Goal: Task Accomplishment & Management: Complete application form

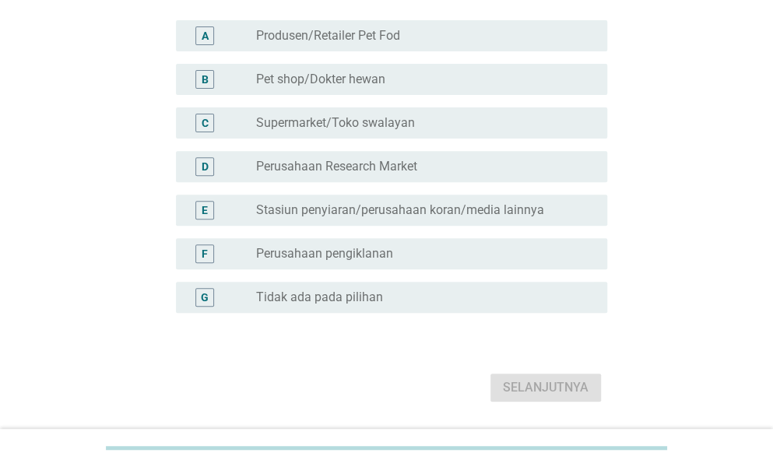
scroll to position [156, 0]
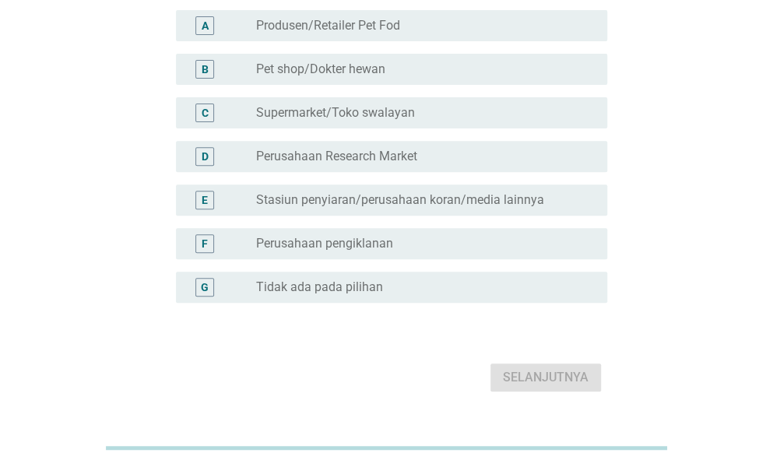
click at [411, 285] on div "radio_button_unchecked Tidak ada pada pilihan" at bounding box center [419, 287] width 326 height 16
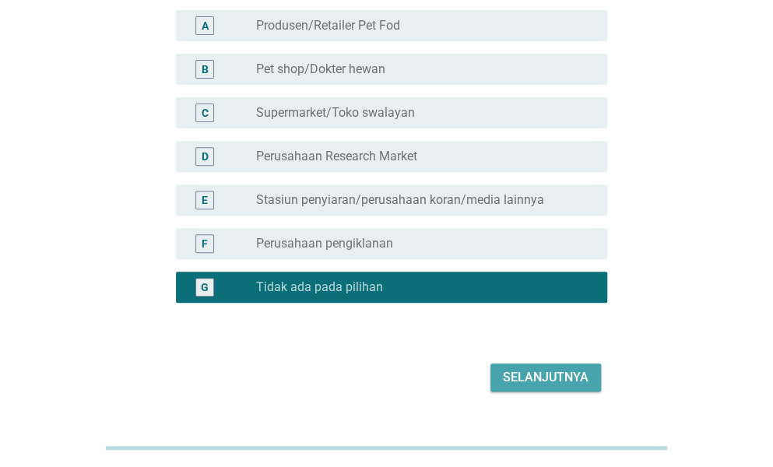
click at [535, 382] on div "Selanjutnya" at bounding box center [546, 377] width 86 height 19
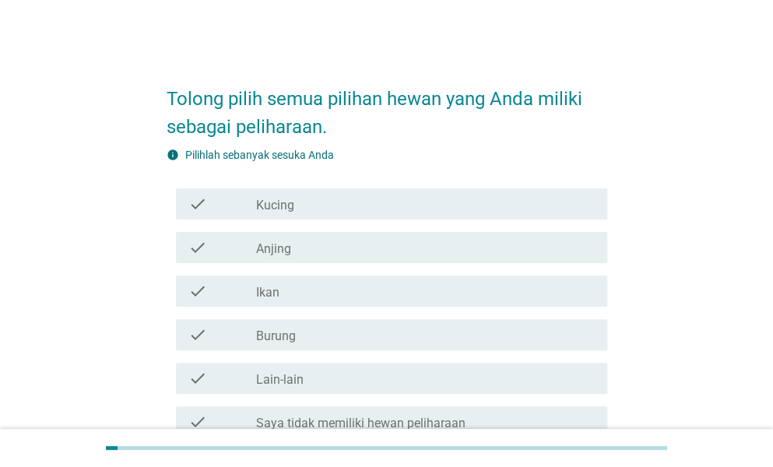
click at [437, 206] on div "check_box_outline_blank Kucing" at bounding box center [425, 204] width 339 height 19
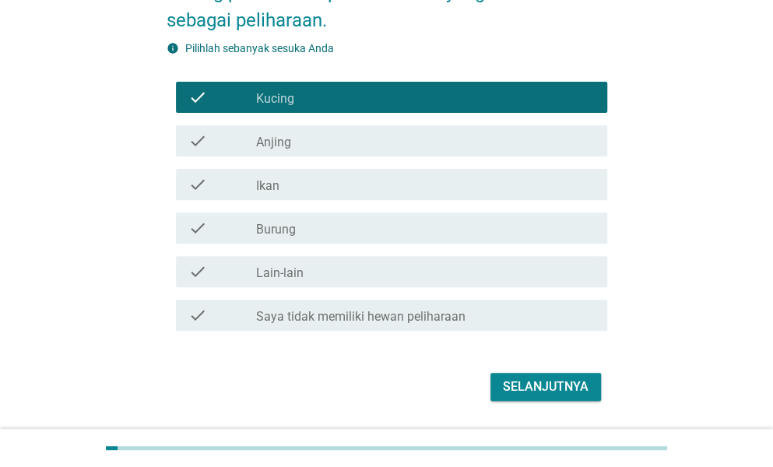
scroll to position [152, 0]
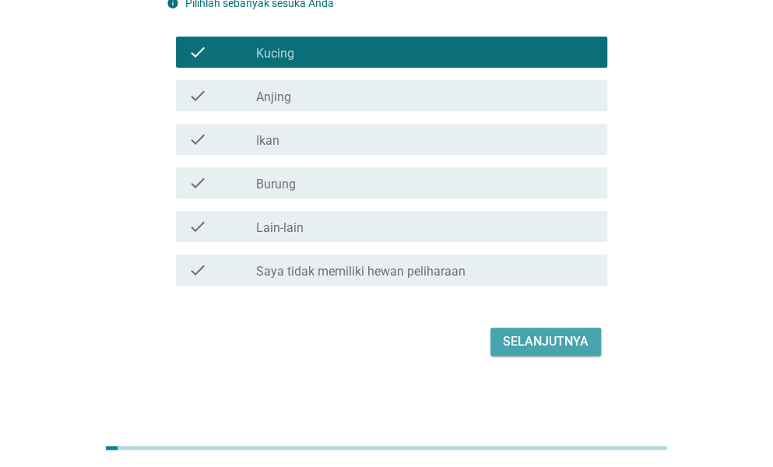
click at [534, 343] on div "Selanjutnya" at bounding box center [546, 341] width 86 height 19
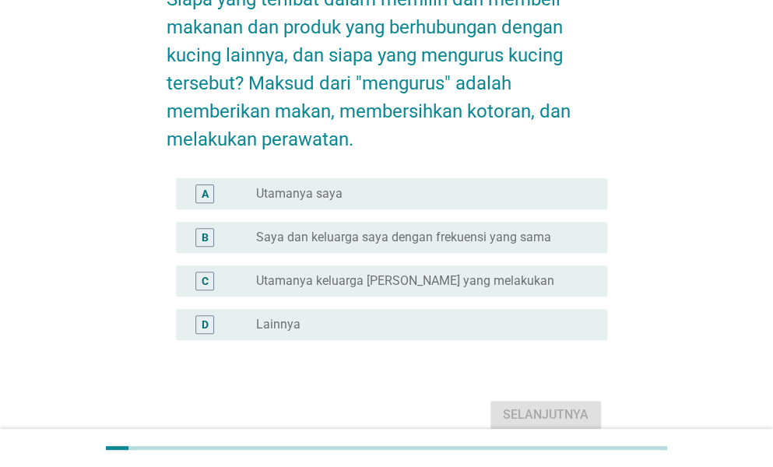
scroll to position [156, 0]
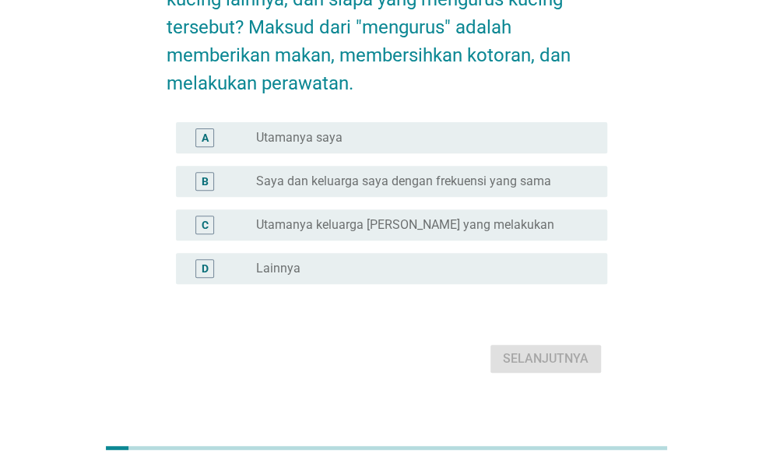
click at [476, 136] on div "radio_button_unchecked Utamanya saya" at bounding box center [419, 138] width 326 height 16
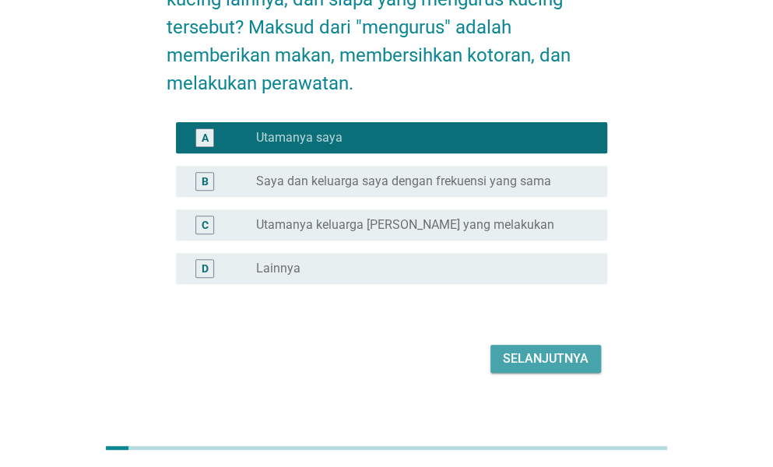
click at [561, 354] on div "Selanjutnya" at bounding box center [546, 358] width 86 height 19
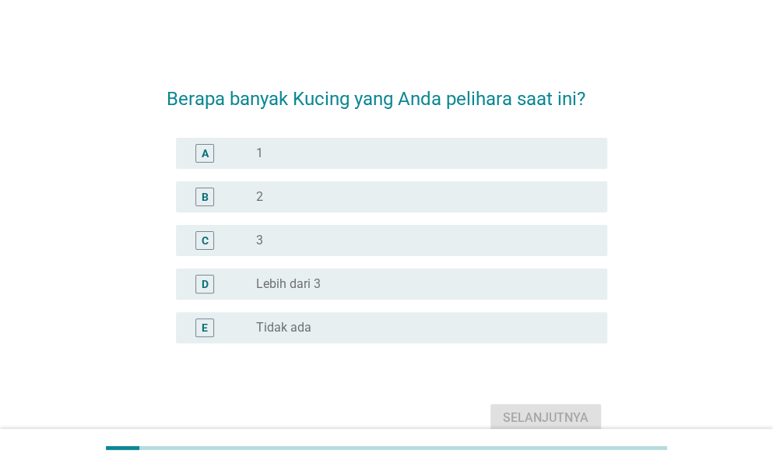
click at [447, 147] on div "radio_button_unchecked 1" at bounding box center [419, 154] width 326 height 16
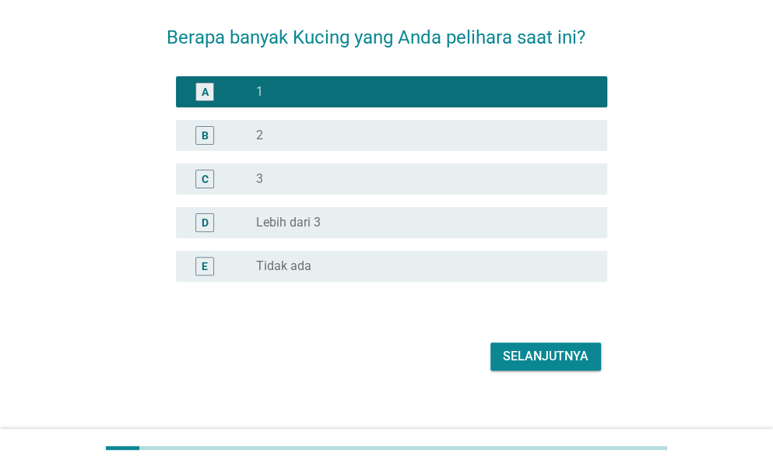
scroll to position [76, 0]
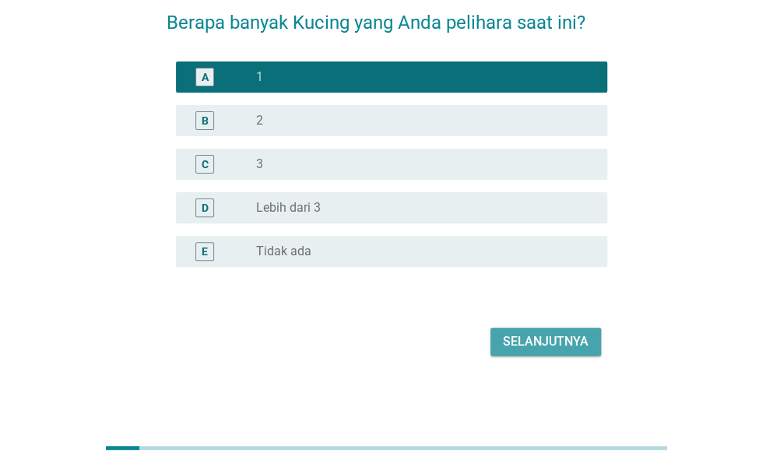
click at [523, 334] on div "Selanjutnya" at bounding box center [546, 341] width 86 height 19
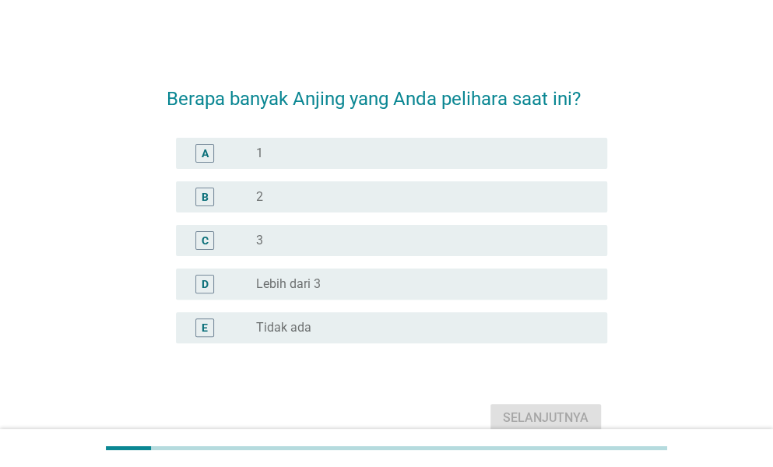
click at [366, 335] on div "radio_button_unchecked Tidak ada" at bounding box center [425, 327] width 339 height 19
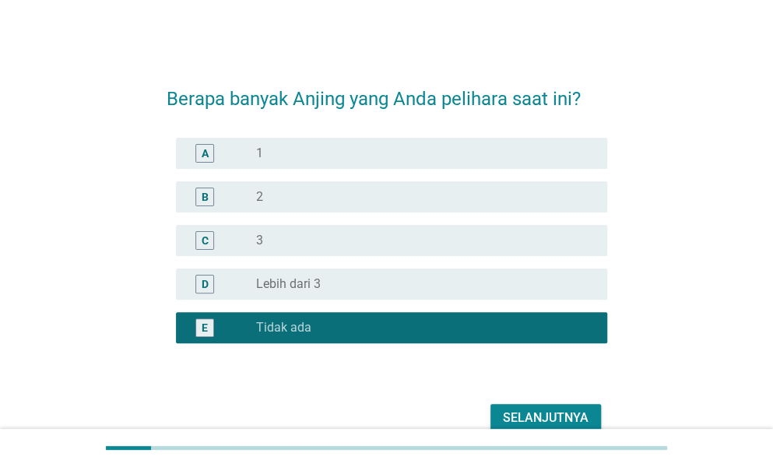
click at [545, 416] on div "Selanjutnya" at bounding box center [546, 418] width 86 height 19
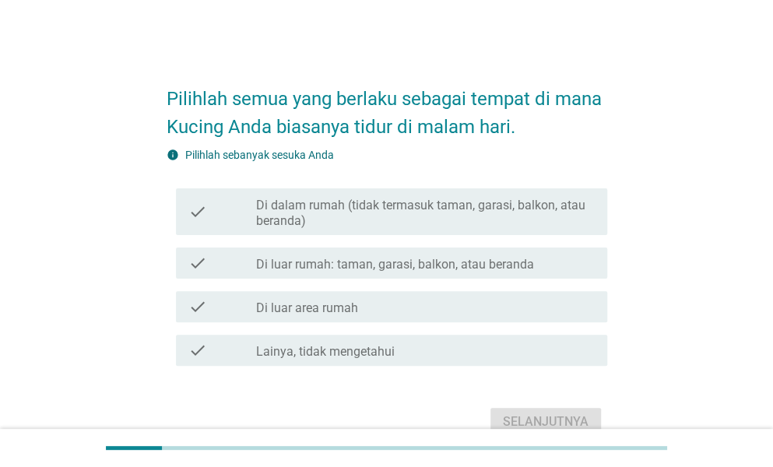
click at [529, 211] on label "Di dalam rumah (tidak termasuk taman, garasi, balkon, atau beranda)" at bounding box center [425, 213] width 339 height 31
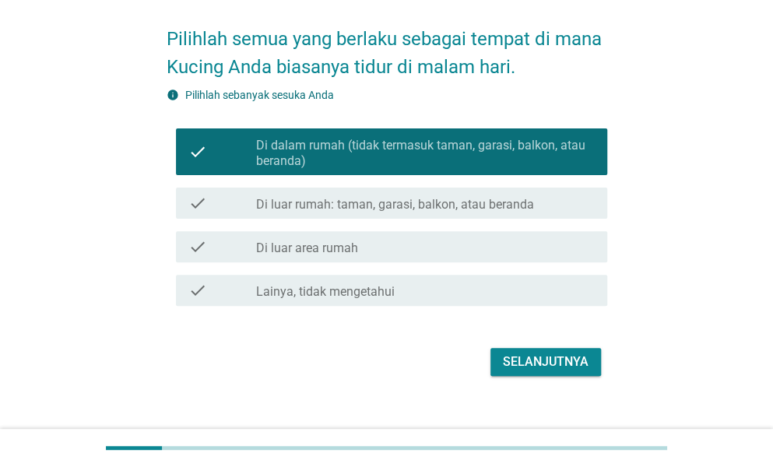
scroll to position [80, 0]
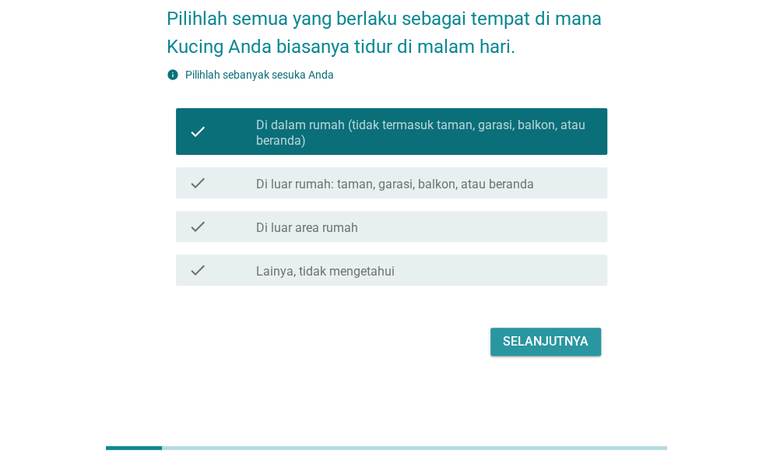
click at [535, 334] on div "Selanjutnya" at bounding box center [546, 341] width 86 height 19
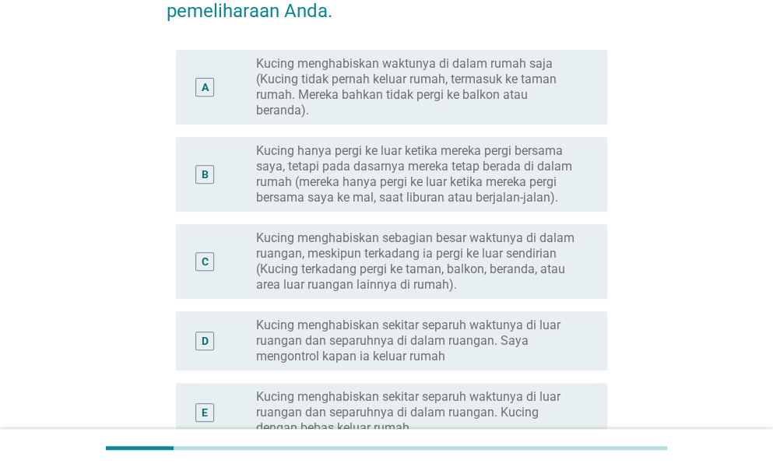
scroll to position [233, 0]
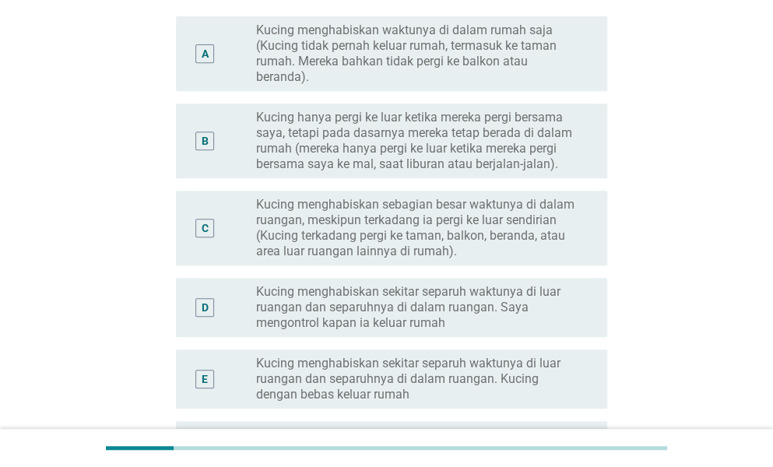
click at [552, 259] on div "C radio_button_unchecked Kucing menghabiskan sebagian besar waktunya di dalam r…" at bounding box center [391, 228] width 431 height 75
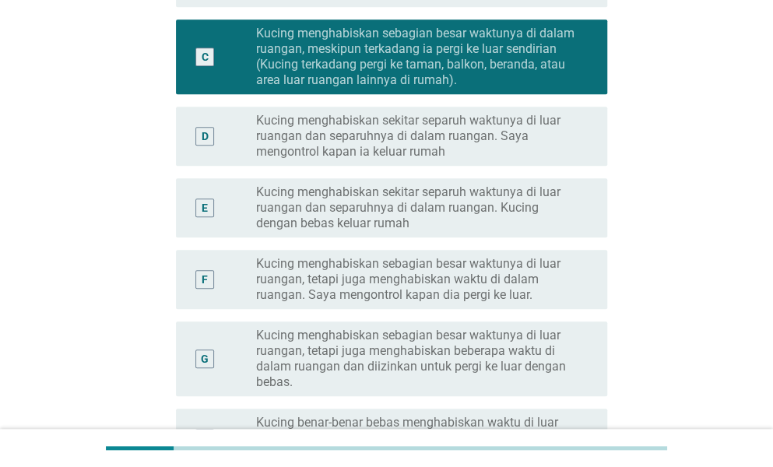
scroll to position [545, 0]
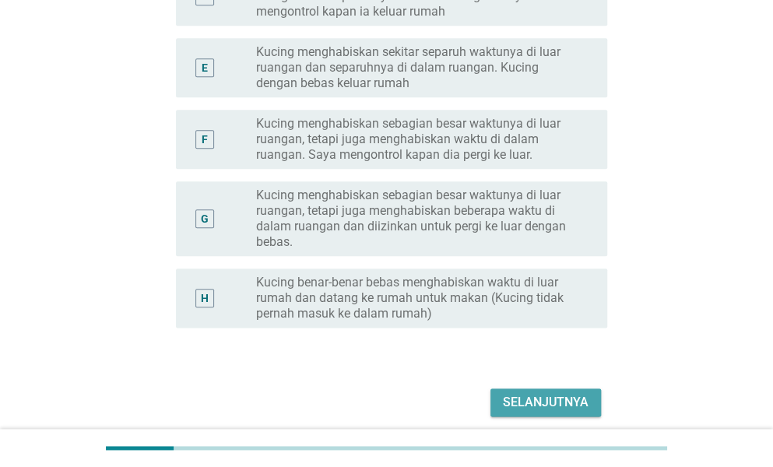
click at [540, 396] on div "Selanjutnya" at bounding box center [546, 402] width 86 height 19
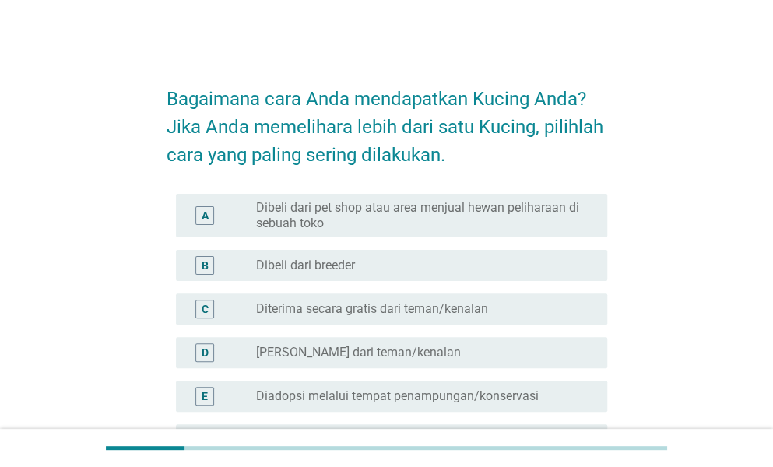
click at [512, 347] on div "radio_button_unchecked [PERSON_NAME] dari teman/kenalan" at bounding box center [419, 353] width 326 height 16
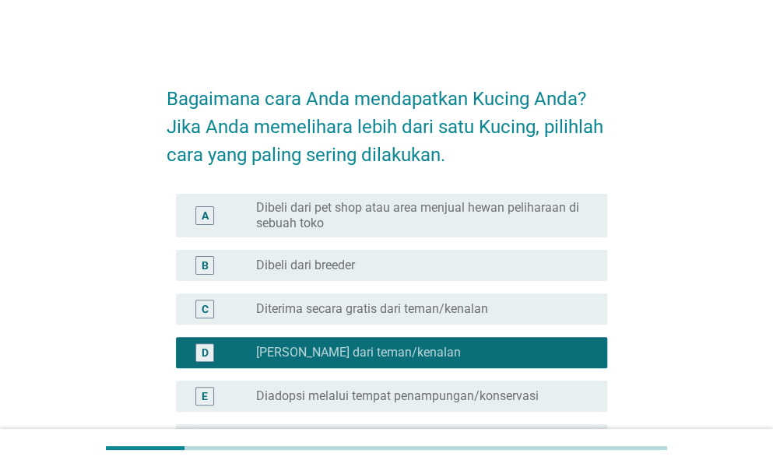
click at [512, 347] on div "radio_button_checked [PERSON_NAME] dari teman/kenalan" at bounding box center [419, 353] width 326 height 16
click at [522, 327] on div "C radio_button_unchecked Diterima secara gratis dari teman/kenalan" at bounding box center [387, 309] width 440 height 44
click at [523, 295] on div "C radio_button_unchecked Diterima secara gratis dari teman/kenalan" at bounding box center [391, 308] width 431 height 31
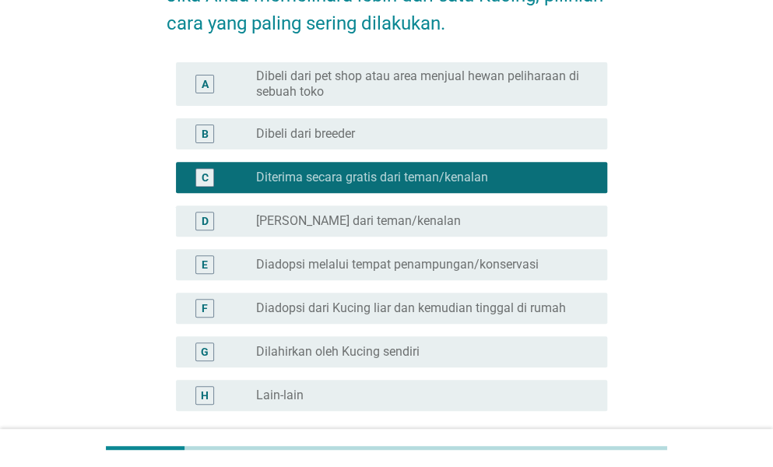
scroll to position [276, 0]
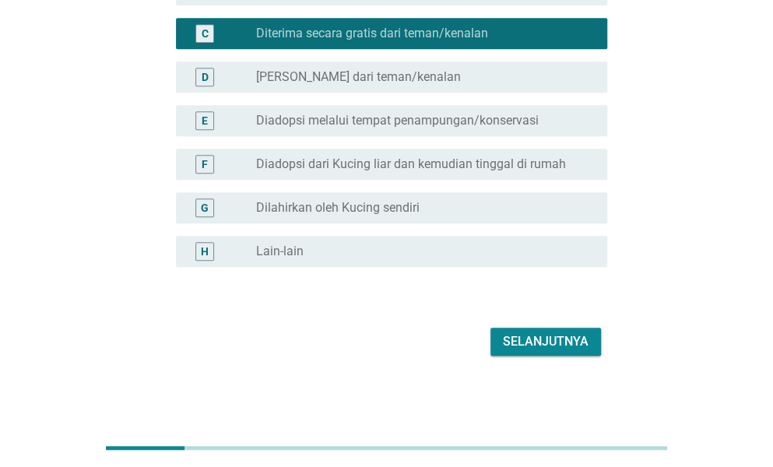
click at [542, 333] on div "Selanjutnya" at bounding box center [546, 341] width 86 height 19
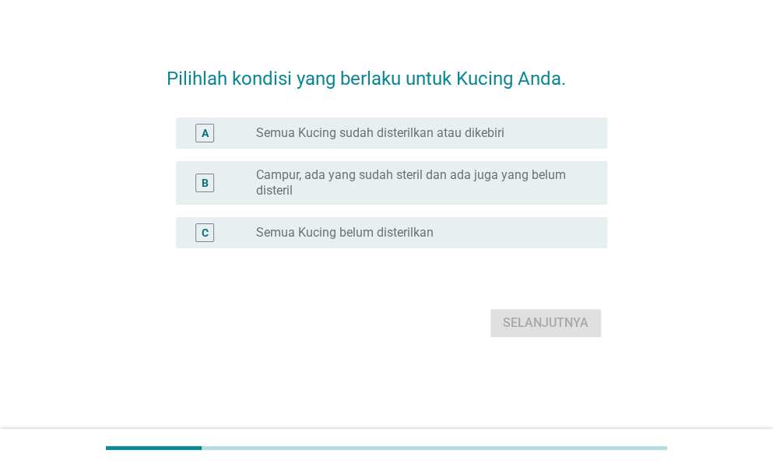
scroll to position [0, 0]
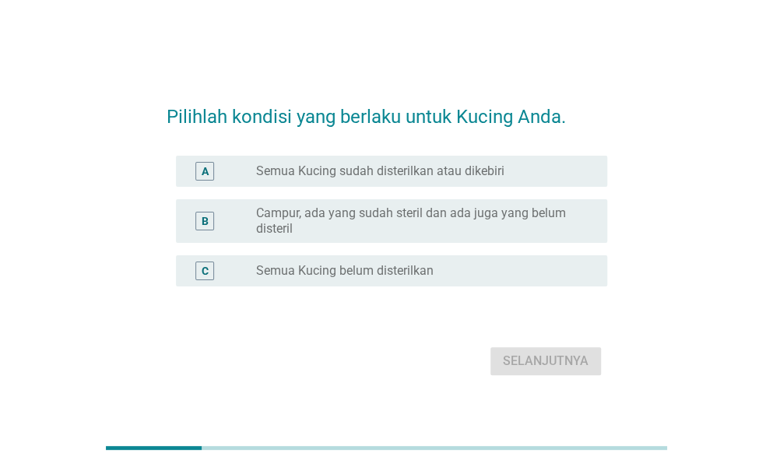
click at [558, 179] on div "radio_button_unchecked Semua Kucing sudah disterilkan atau dikebiri" at bounding box center [425, 171] width 339 height 19
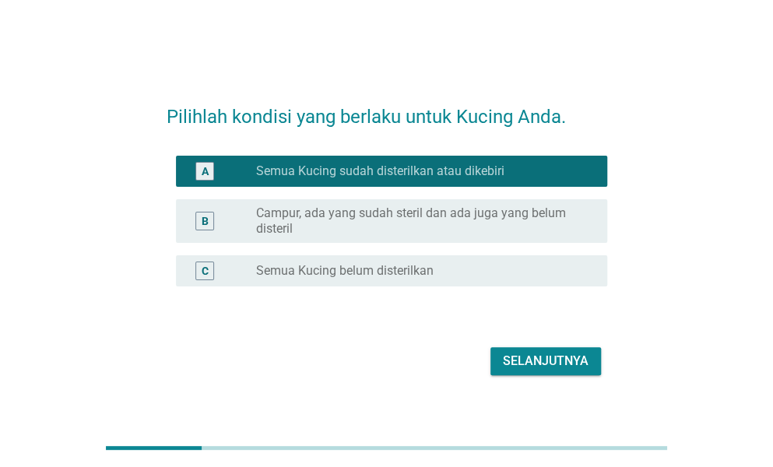
click at [560, 364] on div "Selanjutnya" at bounding box center [546, 361] width 86 height 19
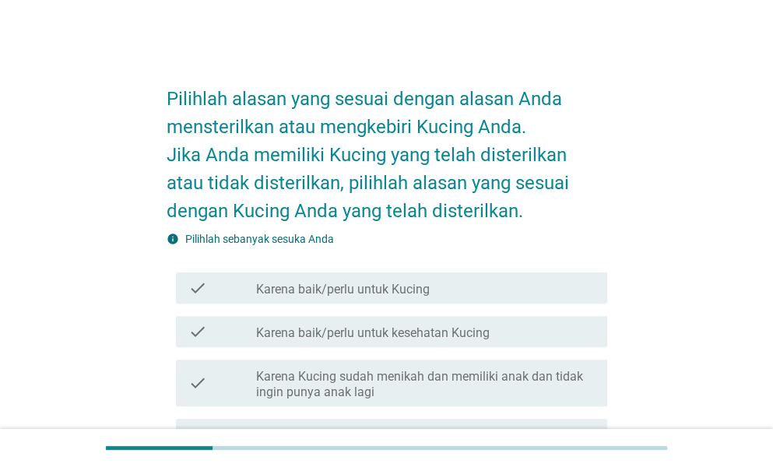
click at [526, 335] on div "check_box_outline_blank Karena baik/perlu untuk kesehatan Kucing" at bounding box center [425, 331] width 339 height 19
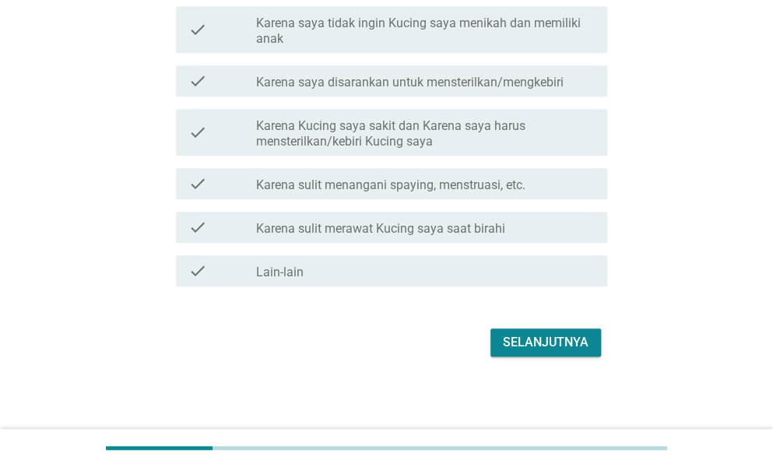
scroll to position [413, 0]
click at [515, 337] on div "Selanjutnya" at bounding box center [546, 341] width 86 height 19
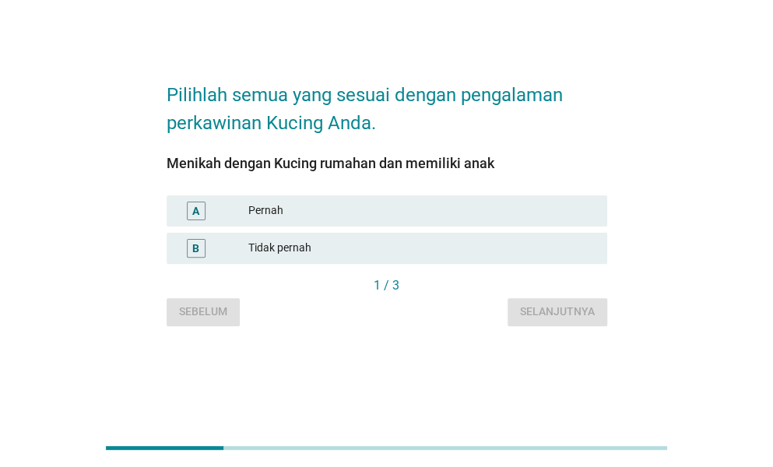
scroll to position [0, 0]
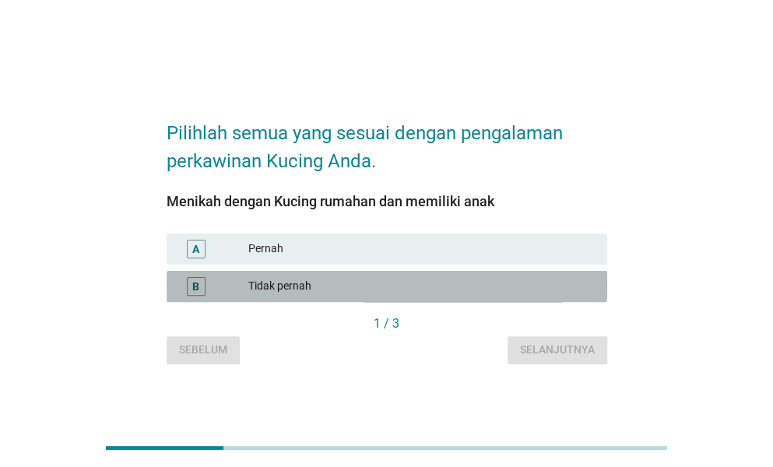
click at [494, 276] on div "B Tidak pernah" at bounding box center [387, 286] width 440 height 31
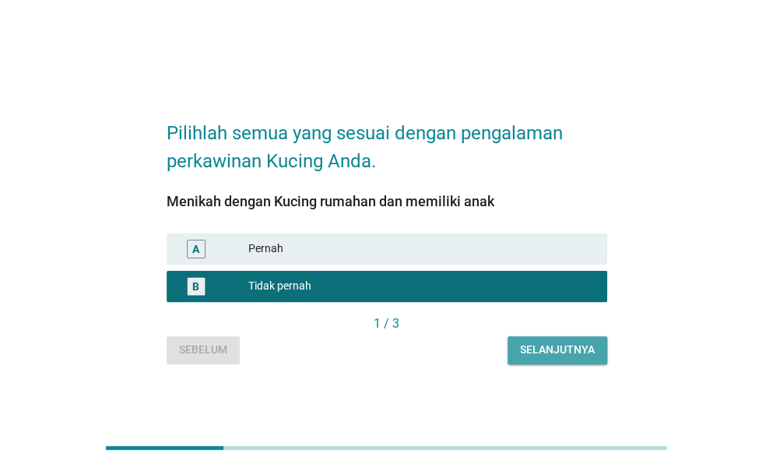
click at [563, 349] on div "Selanjutnya" at bounding box center [557, 350] width 75 height 16
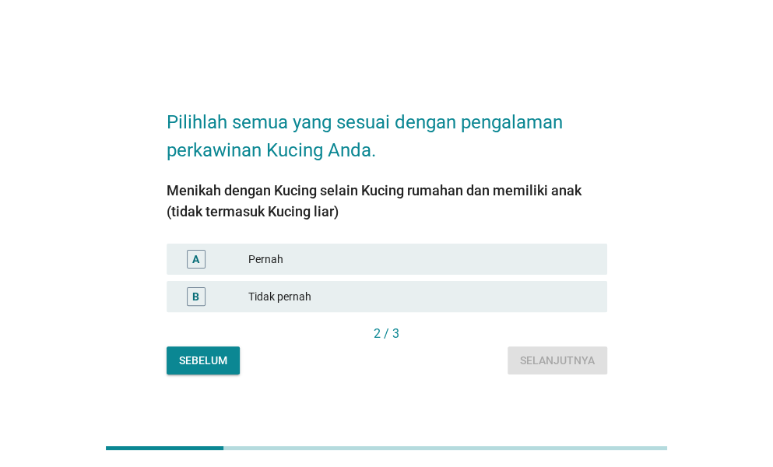
click at [535, 292] on div "Tidak pernah" at bounding box center [421, 296] width 346 height 19
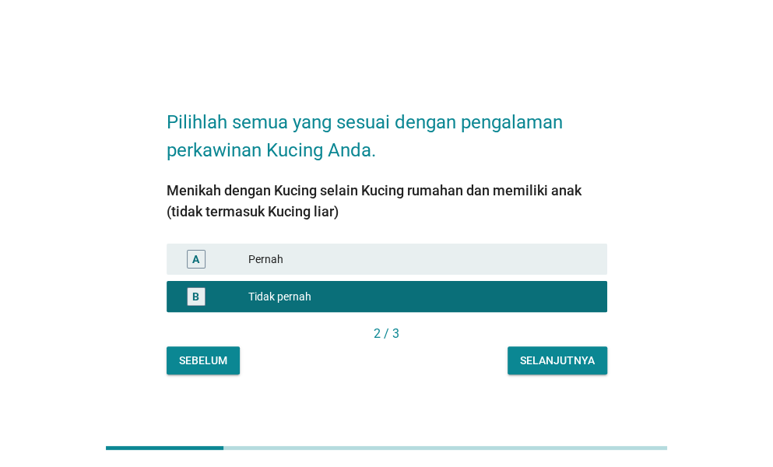
click at [569, 359] on div "Selanjutnya" at bounding box center [557, 361] width 75 height 16
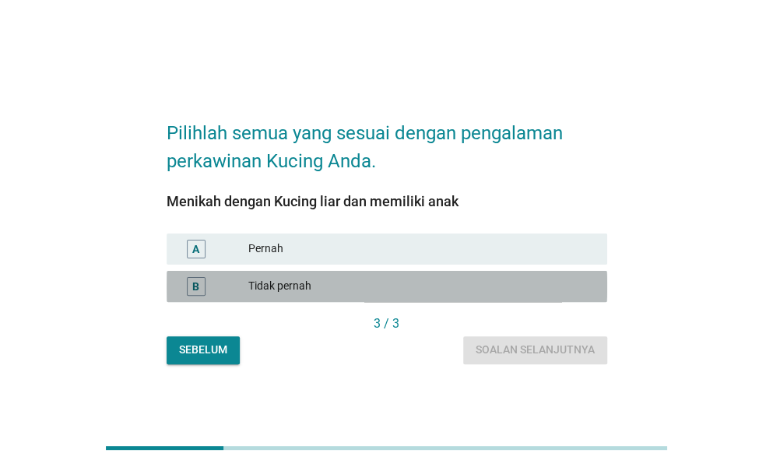
click at [526, 273] on div "B Tidak pernah" at bounding box center [387, 286] width 440 height 31
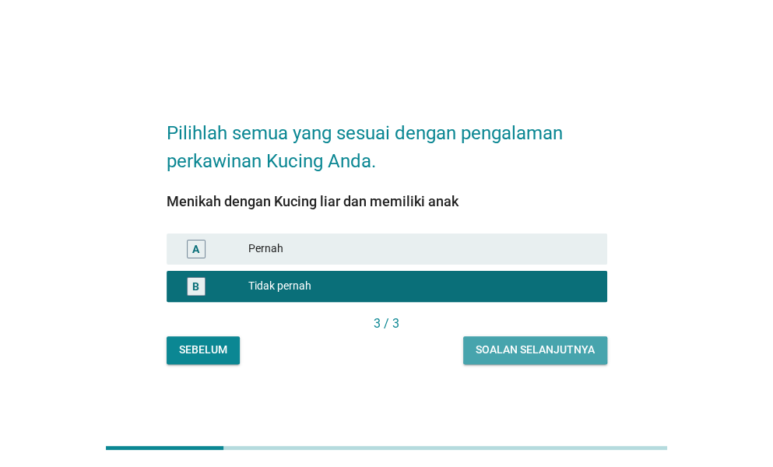
click at [554, 346] on div "Soalan selanjutnya" at bounding box center [535, 350] width 119 height 16
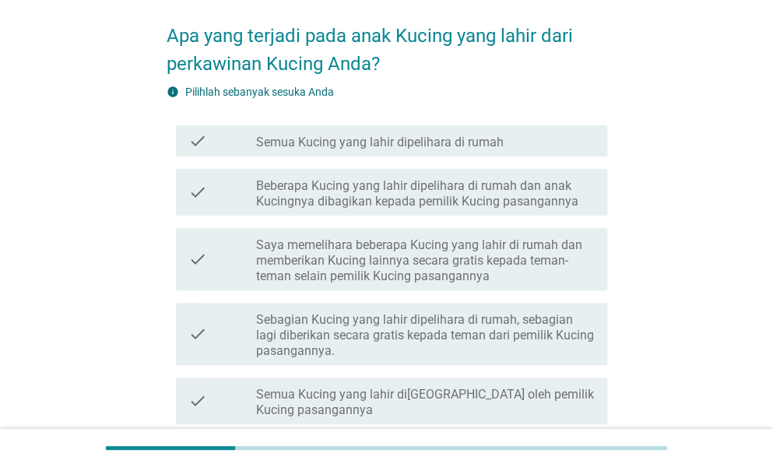
scroll to position [78, 0]
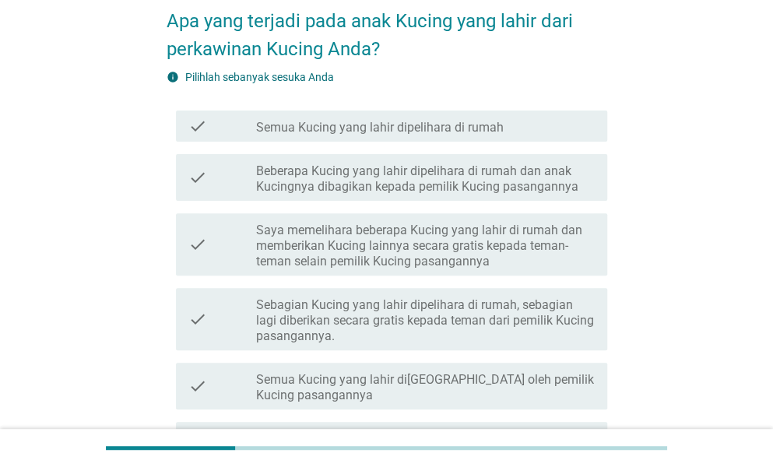
click at [516, 240] on label "Saya memelihara beberapa Kucing yang lahir di rumah dan memberikan Kucing lainn…" at bounding box center [425, 246] width 339 height 47
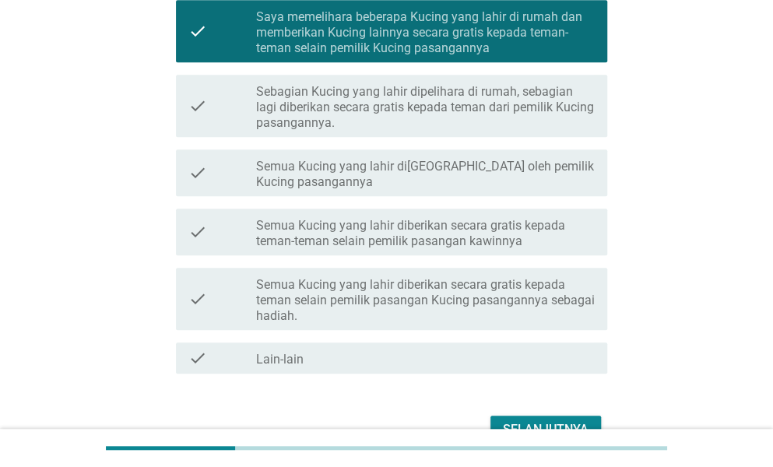
scroll to position [311, 0]
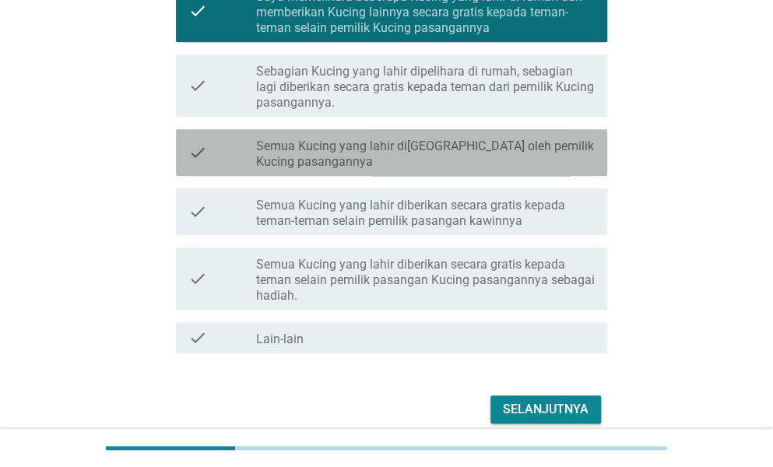
click at [548, 159] on label "Semua Kucing yang lahir di[GEOGRAPHIC_DATA] oleh pemilik Kucing pasangannya" at bounding box center [425, 154] width 339 height 31
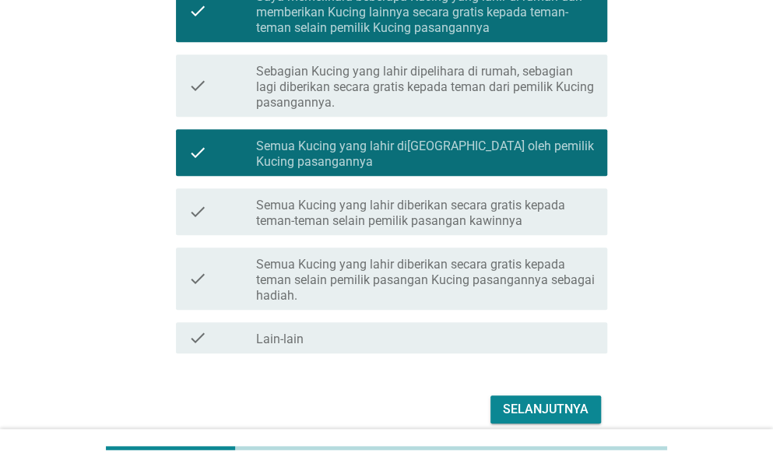
click at [550, 403] on div "Selanjutnya" at bounding box center [546, 409] width 86 height 19
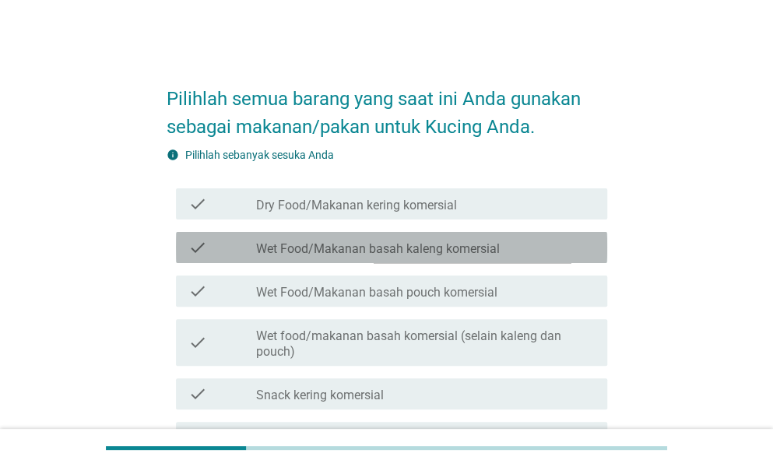
click at [521, 239] on div "check_box_outline_blank Wet Food/Makanan basah kaleng komersial" at bounding box center [425, 247] width 339 height 19
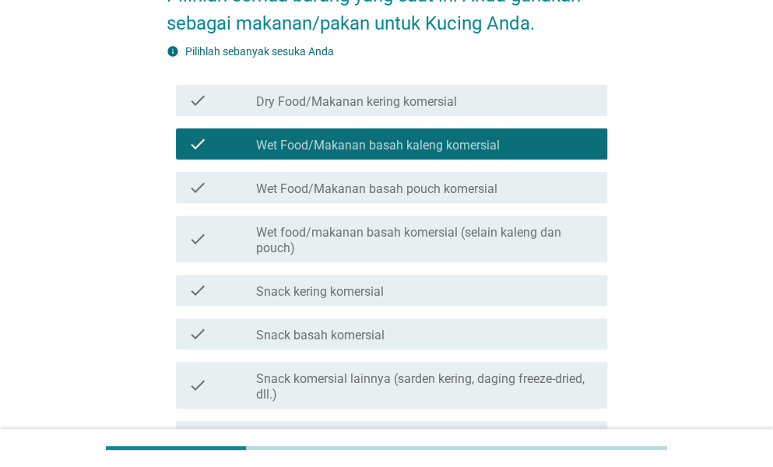
scroll to position [156, 0]
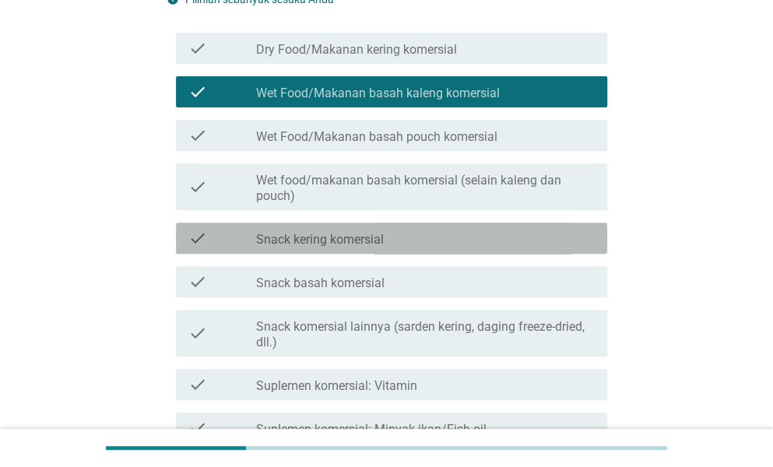
click at [533, 253] on div "check check_box_outline_blank Snack kering komersial" at bounding box center [391, 238] width 431 height 31
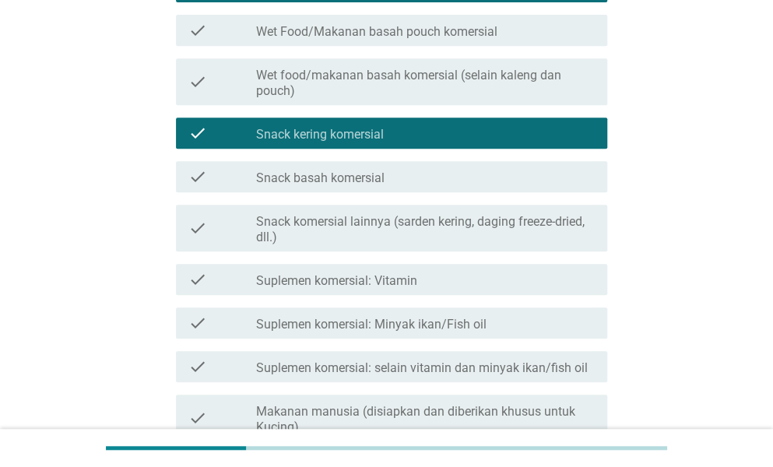
scroll to position [389, 0]
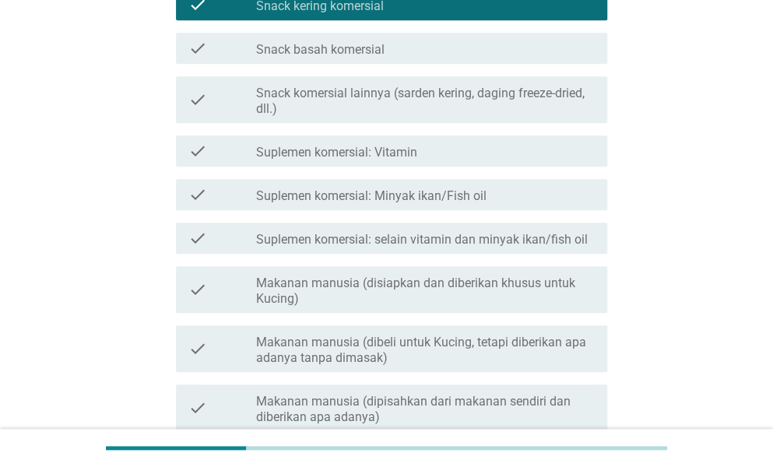
click at [520, 139] on div "check check_box_outline_blank Suplemen komersial: Vitamin" at bounding box center [391, 150] width 431 height 31
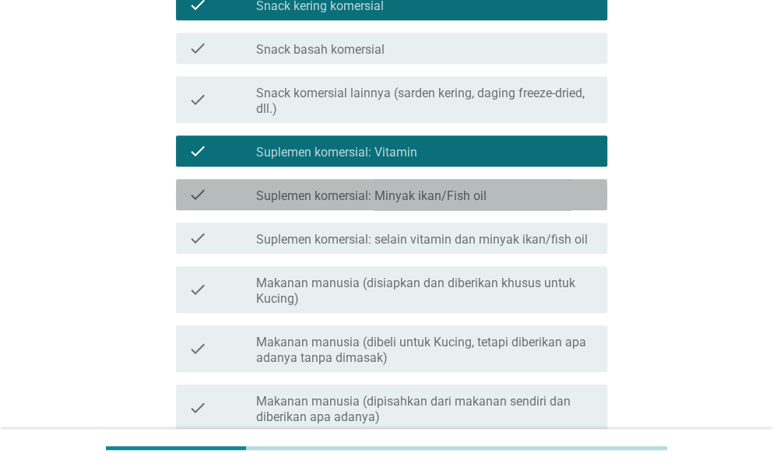
click at [472, 197] on label "Suplemen komersial: Minyak ikan/Fish oil" at bounding box center [371, 196] width 230 height 16
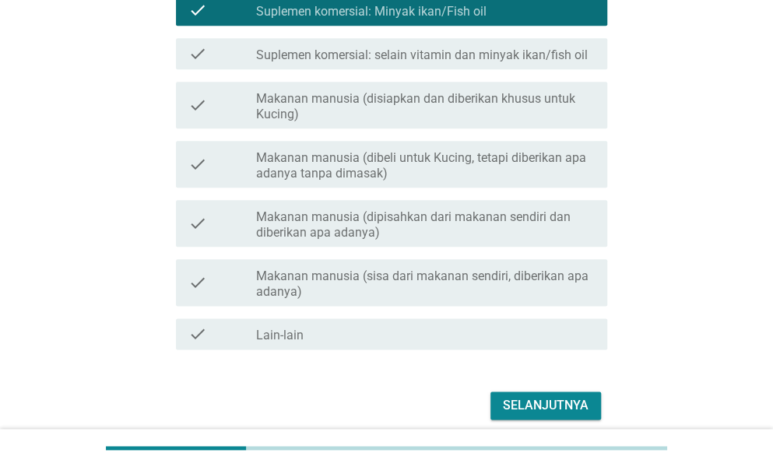
scroll to position [637, 0]
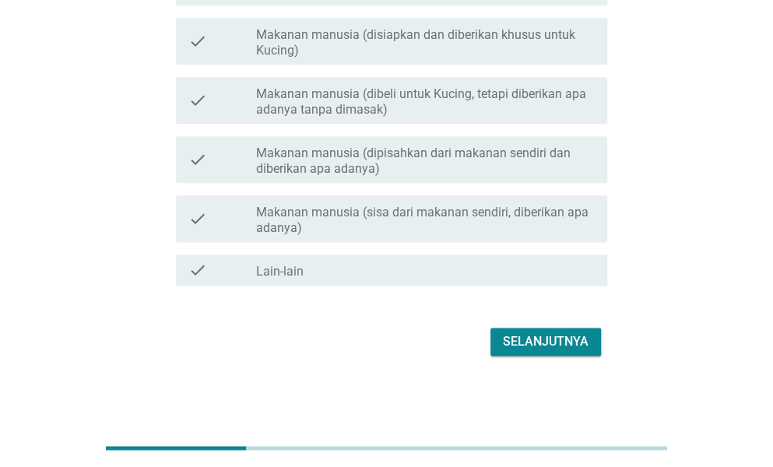
click at [559, 342] on div "Selanjutnya" at bounding box center [546, 341] width 86 height 19
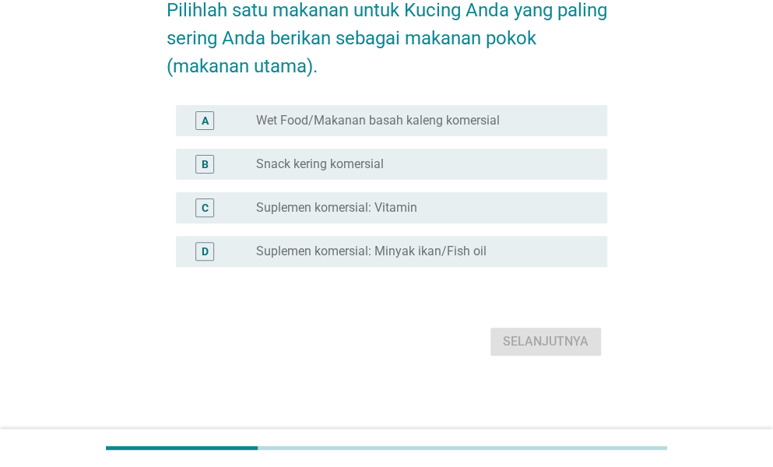
scroll to position [0, 0]
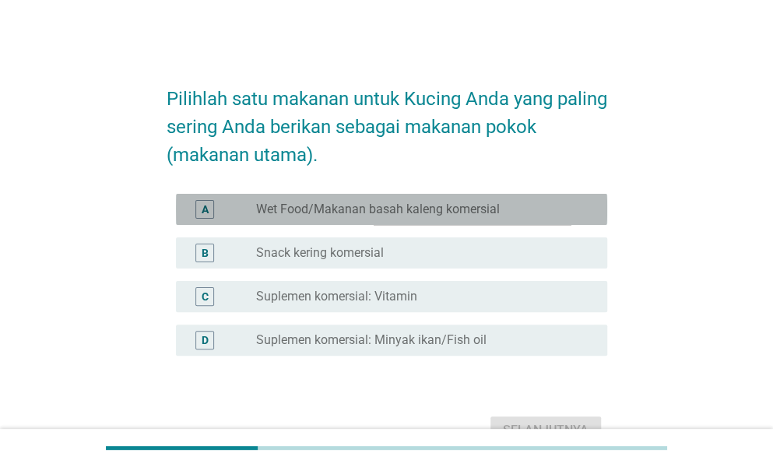
click at [540, 211] on div "radio_button_unchecked Wet Food/Makanan basah kaleng komersial" at bounding box center [419, 210] width 326 height 16
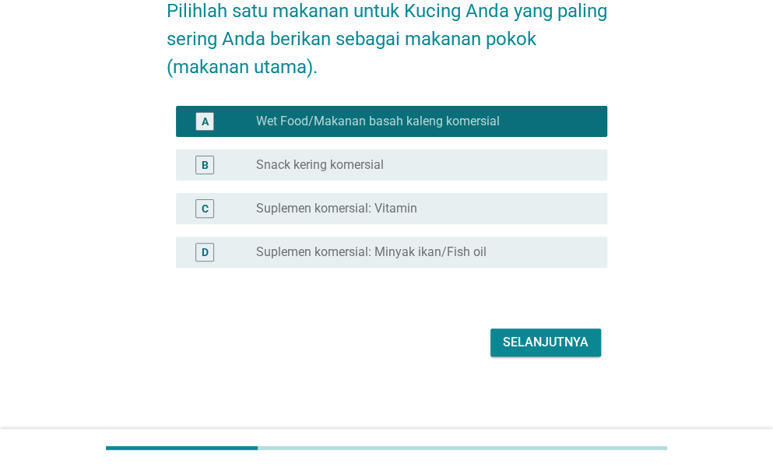
scroll to position [89, 0]
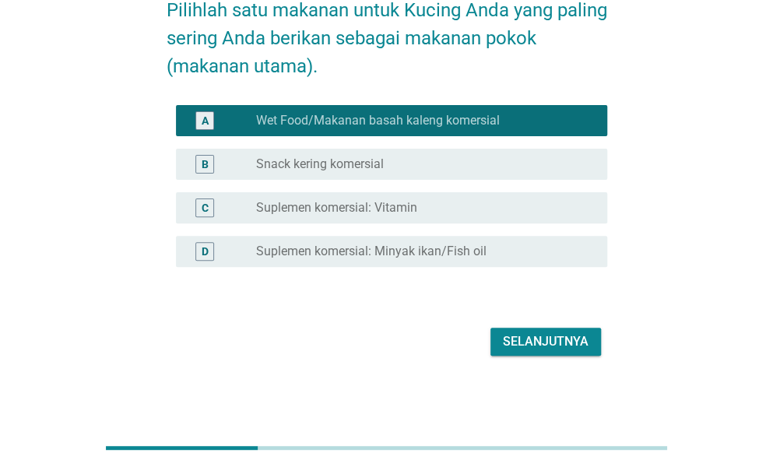
click at [539, 345] on div "Selanjutnya" at bounding box center [546, 341] width 86 height 19
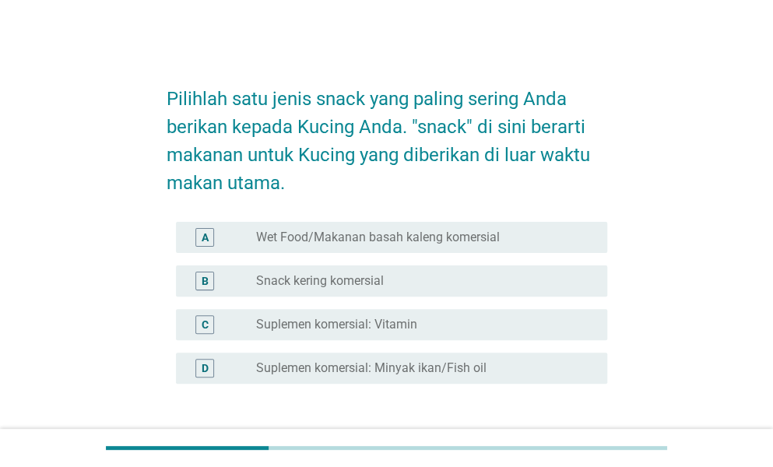
click at [525, 280] on div "radio_button_unchecked Snack kering komersial" at bounding box center [419, 281] width 326 height 16
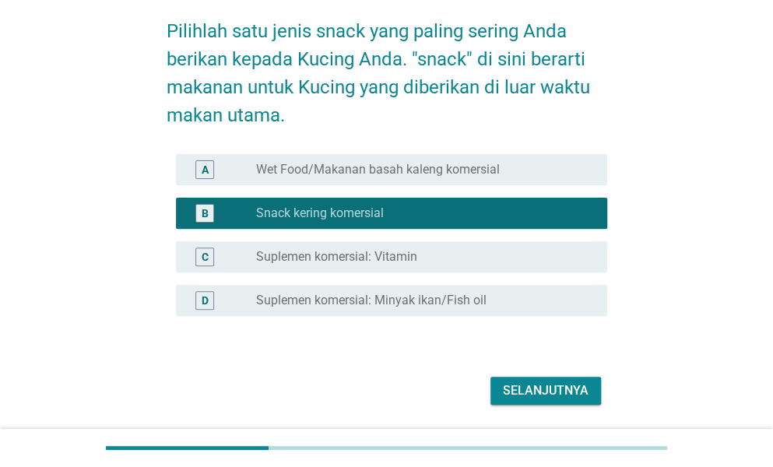
scroll to position [117, 0]
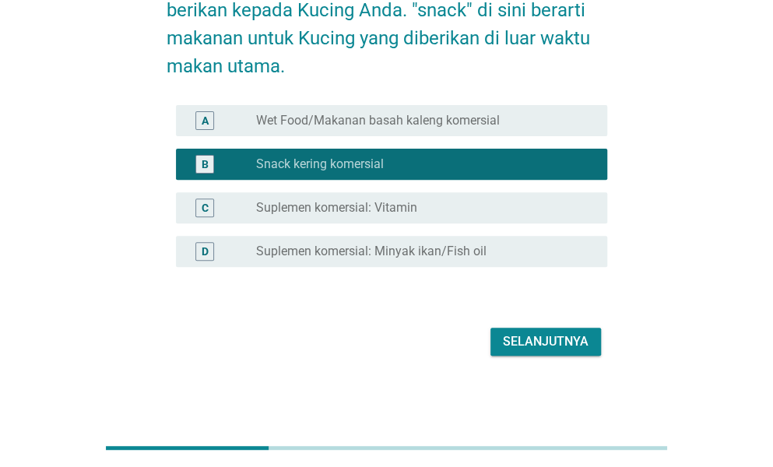
click at [531, 345] on div "Selanjutnya" at bounding box center [546, 341] width 86 height 19
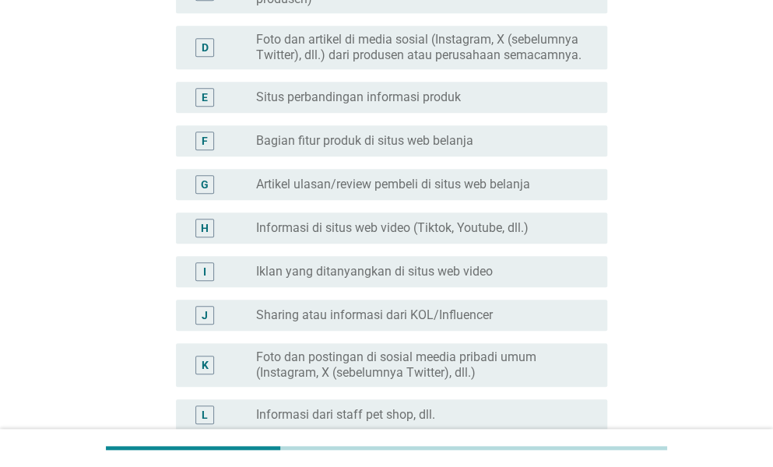
scroll to position [389, 0]
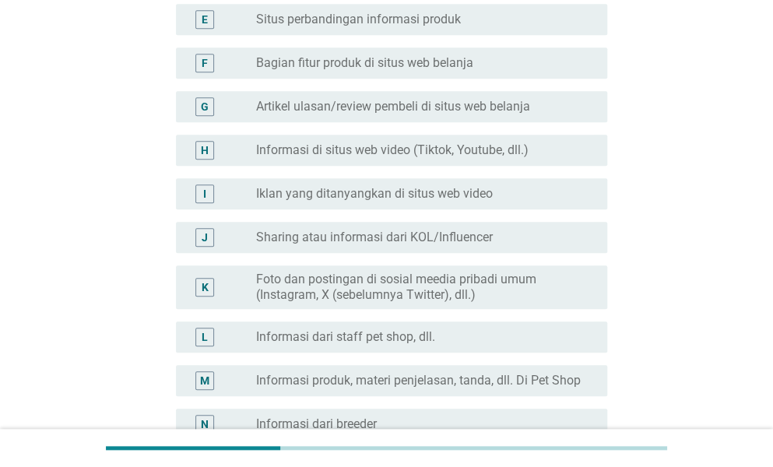
click at [517, 281] on label "Foto dan postingan di sosial meedia pribadi umum (Instagram, X (sebelumnya Twit…" at bounding box center [419, 287] width 326 height 31
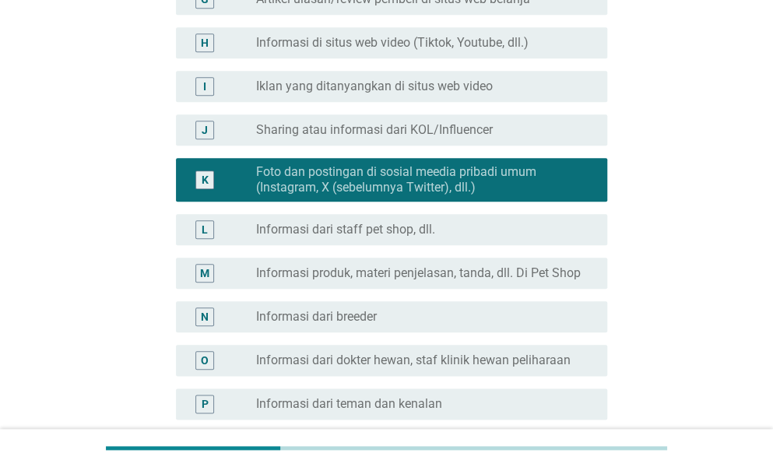
scroll to position [623, 0]
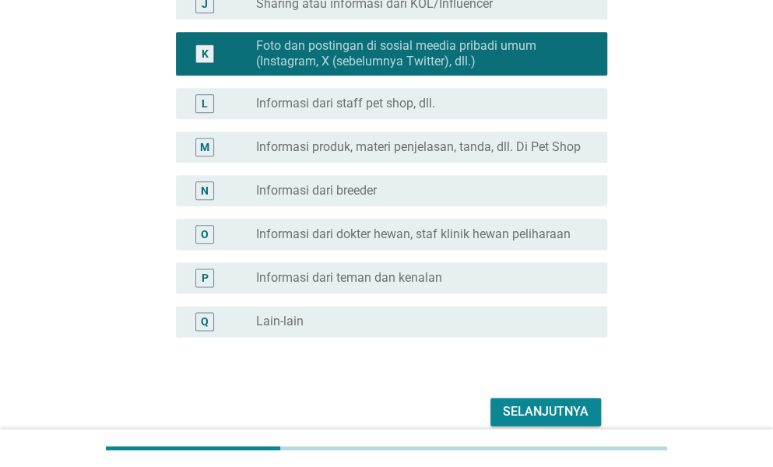
click at [428, 277] on label "Informasi dari teman dan kenalan" at bounding box center [349, 278] width 186 height 16
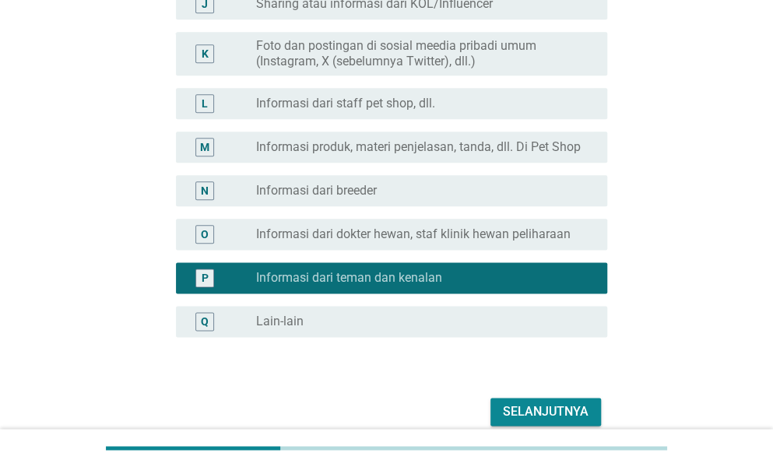
click at [546, 412] on div "Selanjutnya" at bounding box center [546, 411] width 86 height 19
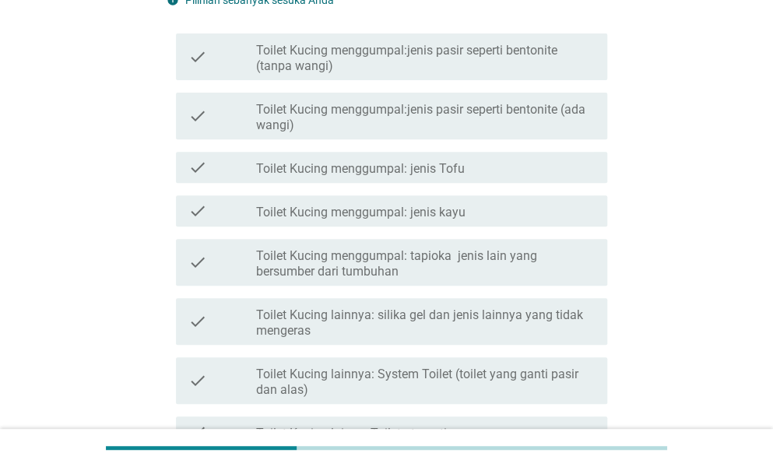
scroll to position [156, 0]
click at [477, 73] on label "Toilet Kucing menggumpal:jenis pasir seperti bentonite (tanpa wangi)" at bounding box center [425, 57] width 339 height 31
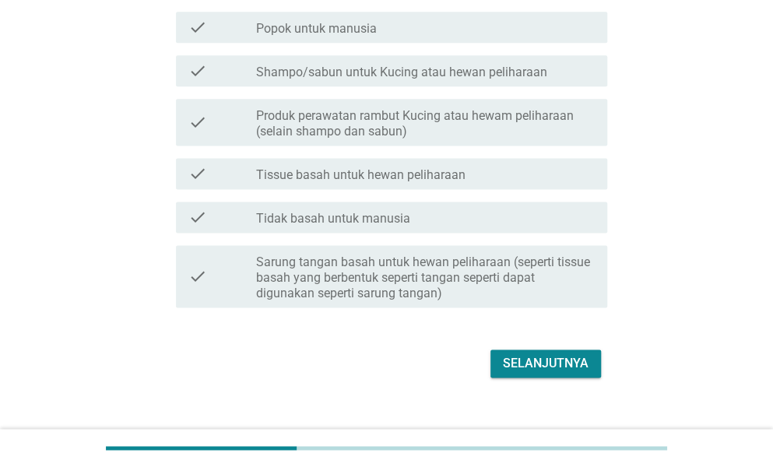
scroll to position [778, 0]
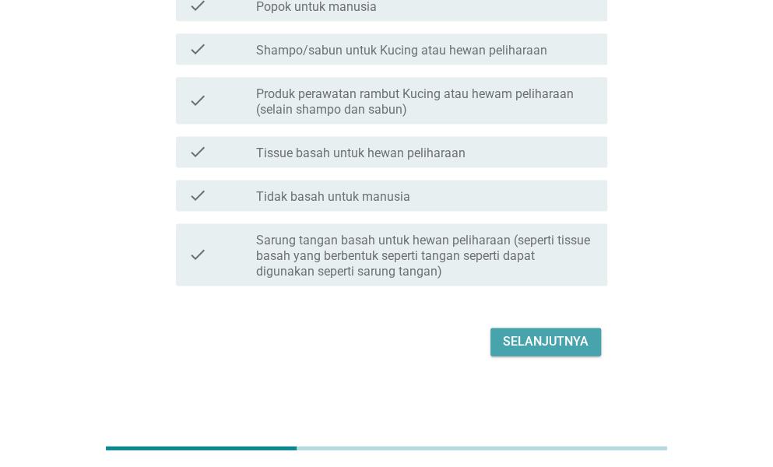
click at [517, 347] on div "Selanjutnya" at bounding box center [546, 341] width 86 height 19
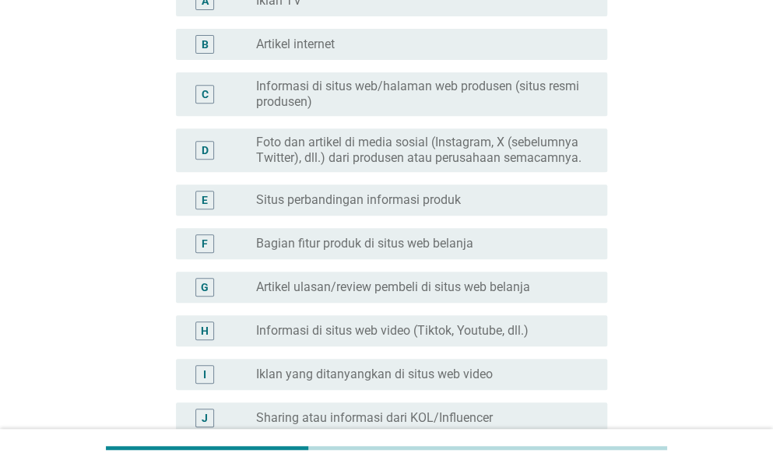
scroll to position [233, 0]
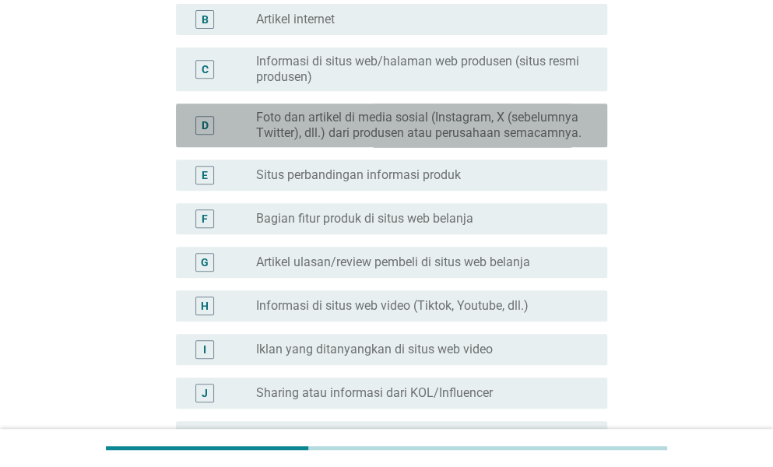
click at [488, 125] on label "Foto dan artikel di media sosial (Instagram, X (sebelumnya Twitter), dll.) dari…" at bounding box center [419, 125] width 326 height 31
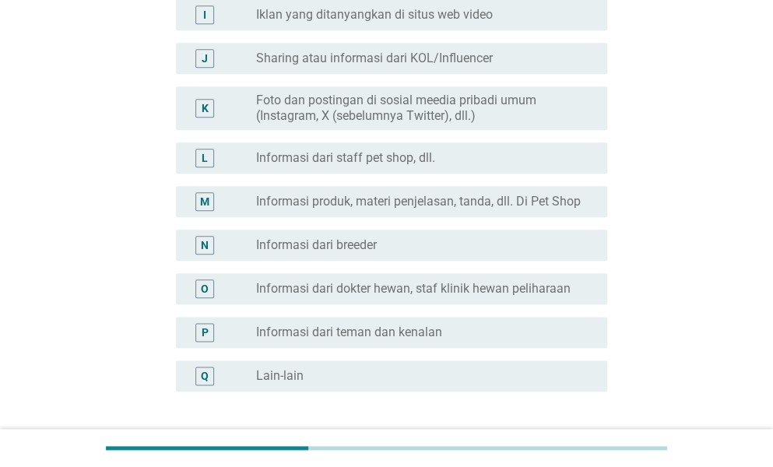
scroll to position [623, 0]
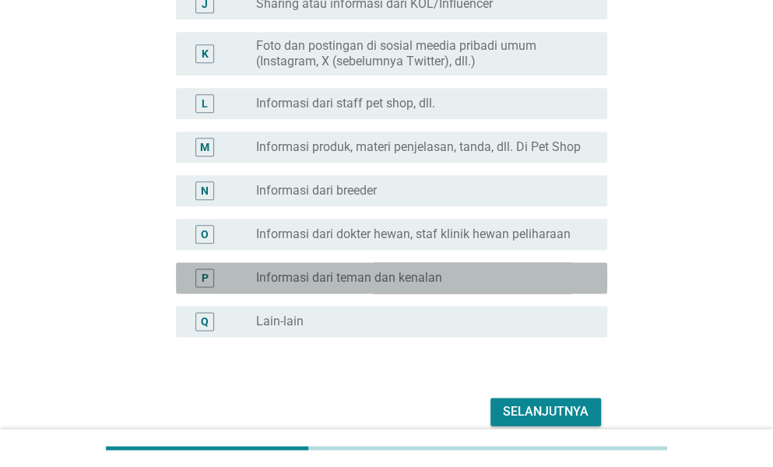
click at [414, 275] on label "Informasi dari teman dan kenalan" at bounding box center [349, 278] width 186 height 16
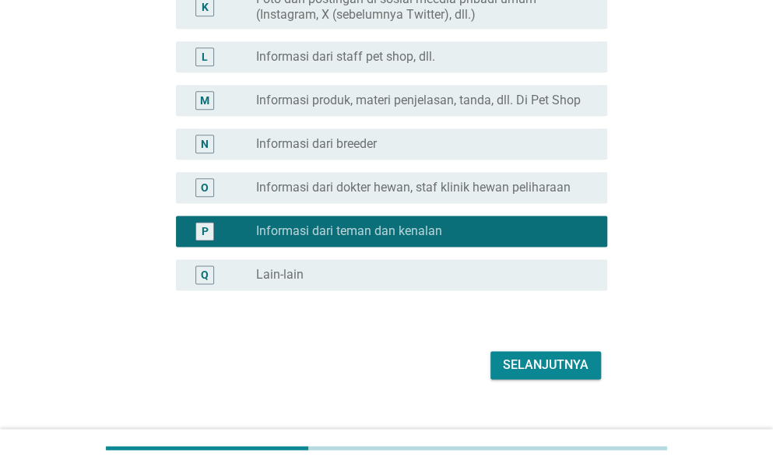
scroll to position [693, 0]
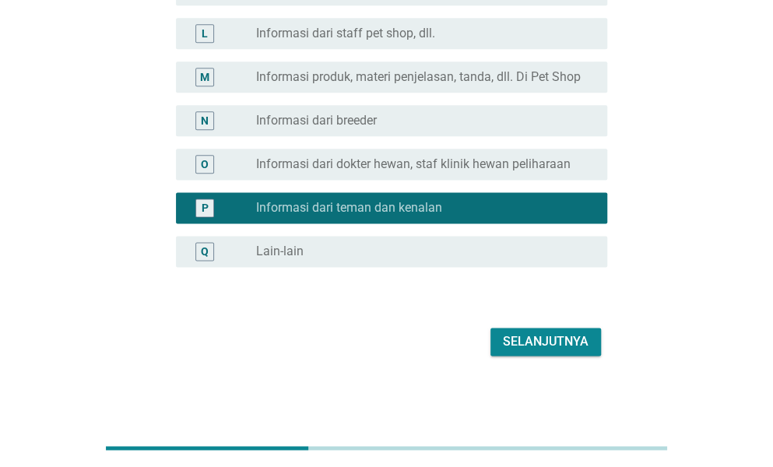
click at [537, 342] on div "Selanjutnya" at bounding box center [546, 341] width 86 height 19
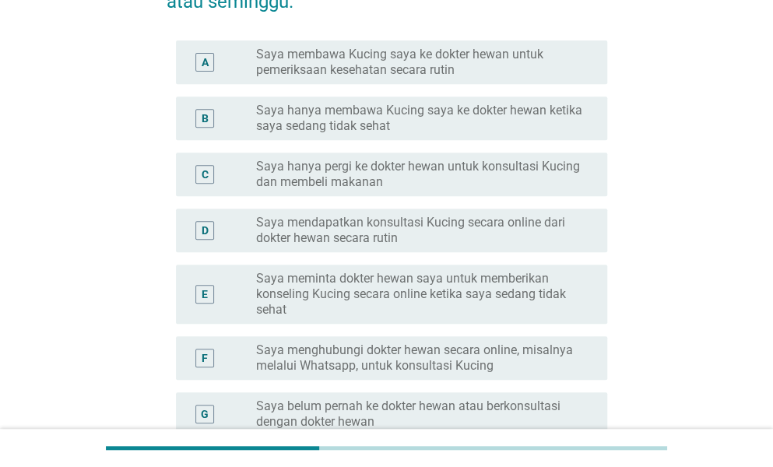
scroll to position [233, 0]
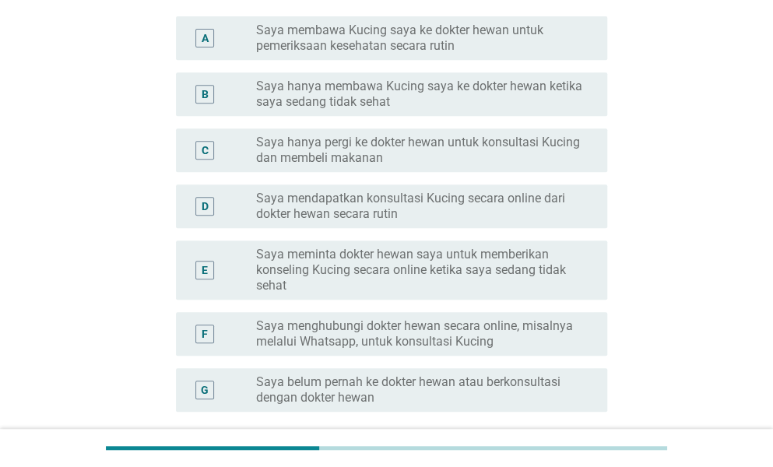
click at [368, 97] on label "Saya hanya membawa Kucing saya ke dokter hewan ketika saya sedang tidak sehat" at bounding box center [419, 94] width 326 height 31
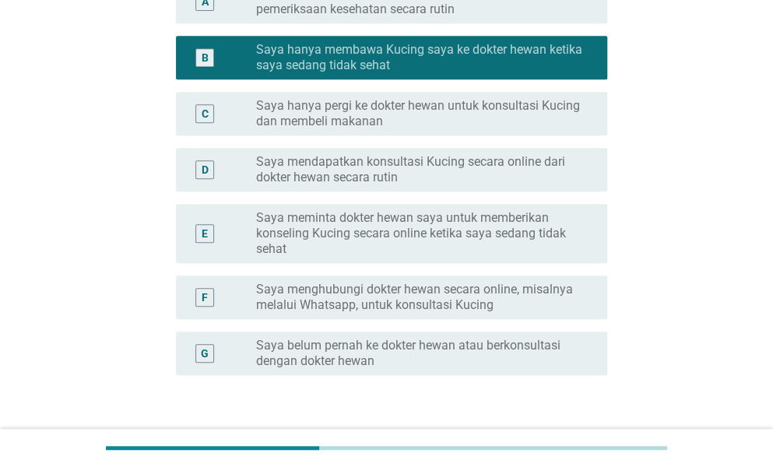
scroll to position [378, 0]
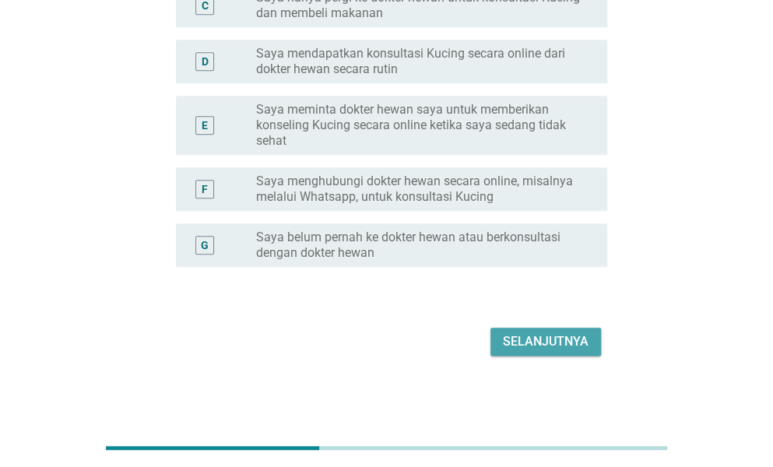
click at [518, 342] on div "Selanjutnya" at bounding box center [546, 341] width 86 height 19
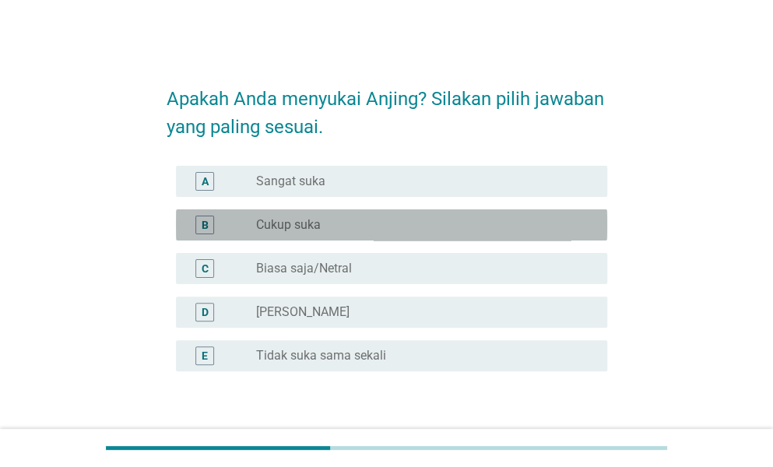
click at [401, 209] on div "B radio_button_unchecked Cukup suka" at bounding box center [391, 224] width 431 height 31
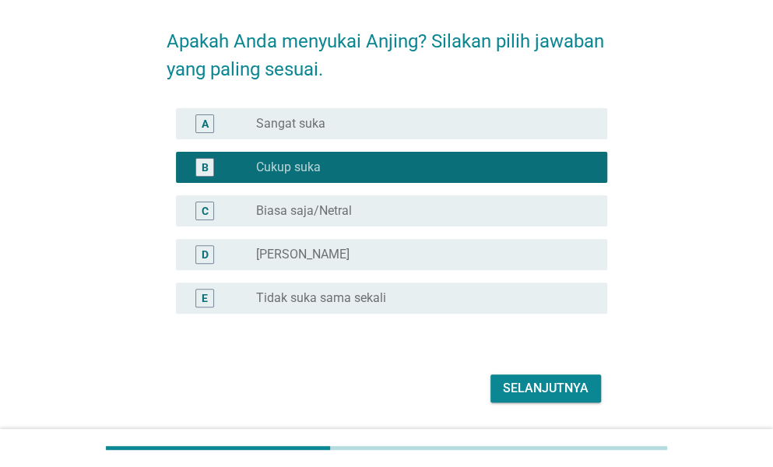
scroll to position [104, 0]
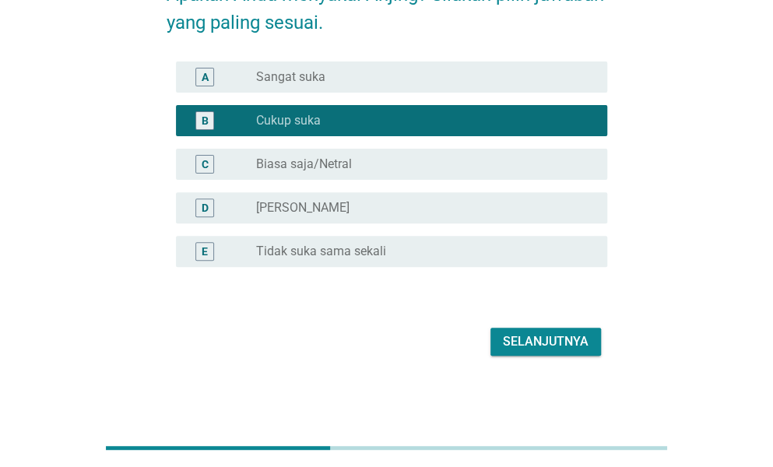
click at [503, 346] on div "Selanjutnya" at bounding box center [546, 341] width 86 height 19
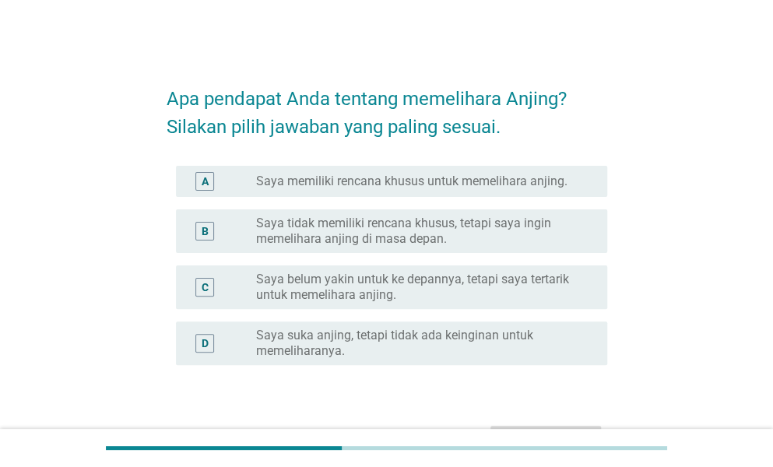
click at [340, 235] on label "Saya tidak memiliki rencana khusus, tetapi saya ingin memelihara anjing di masa…" at bounding box center [419, 231] width 326 height 31
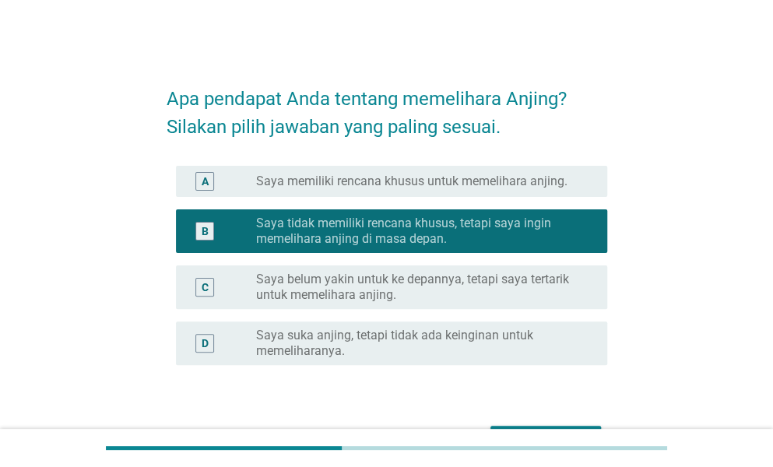
scroll to position [98, 0]
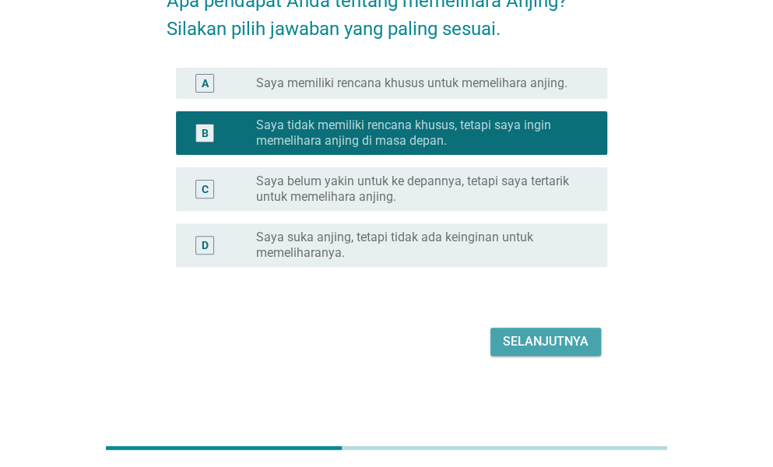
click at [535, 351] on button "Selanjutnya" at bounding box center [545, 342] width 111 height 28
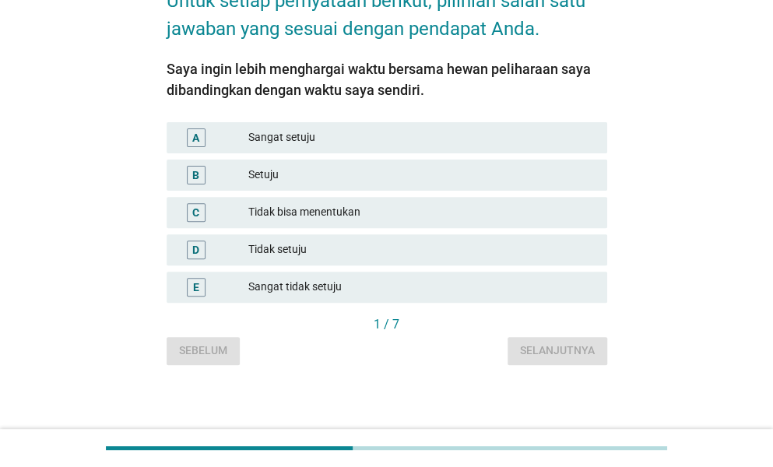
scroll to position [0, 0]
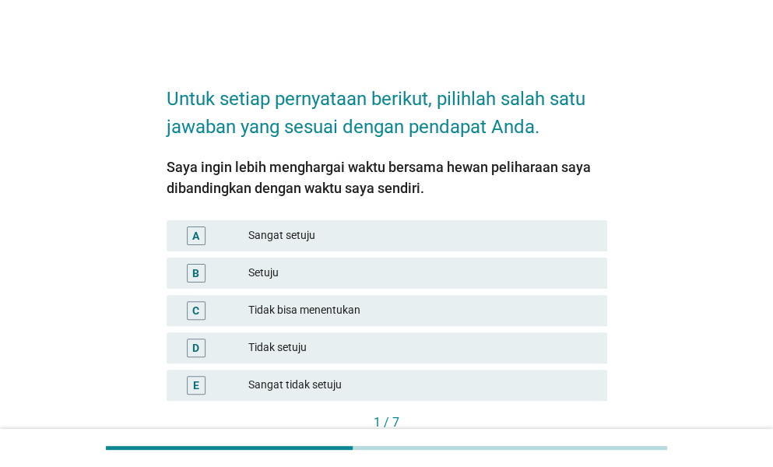
click at [402, 266] on div "Setuju" at bounding box center [421, 273] width 346 height 19
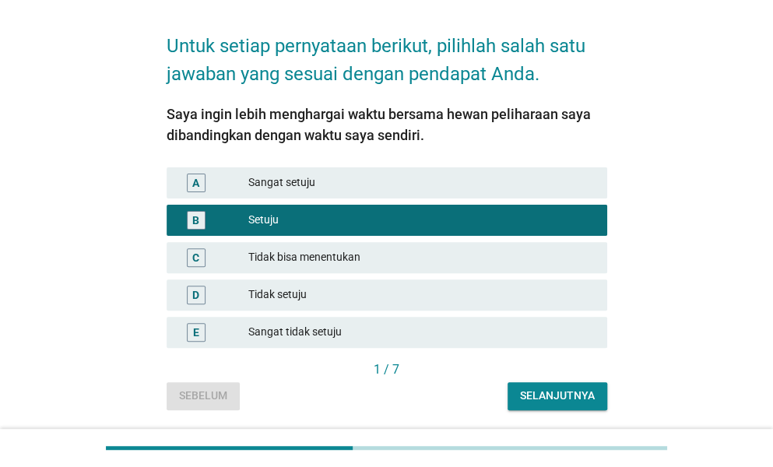
scroll to position [103, 0]
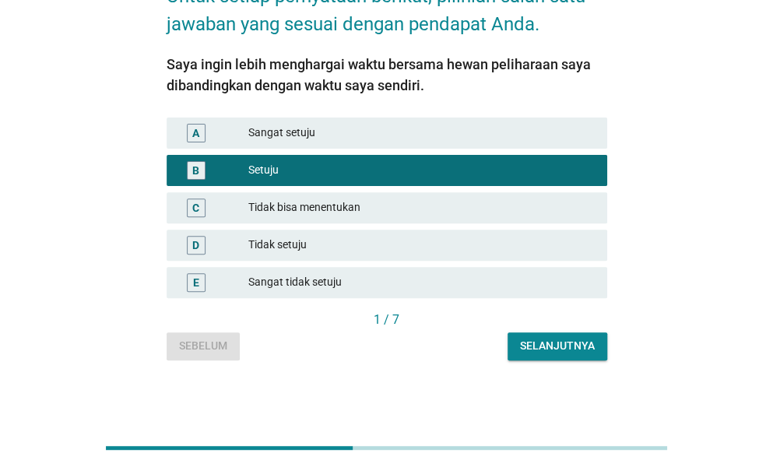
click at [556, 339] on div "Selanjutnya" at bounding box center [557, 346] width 75 height 16
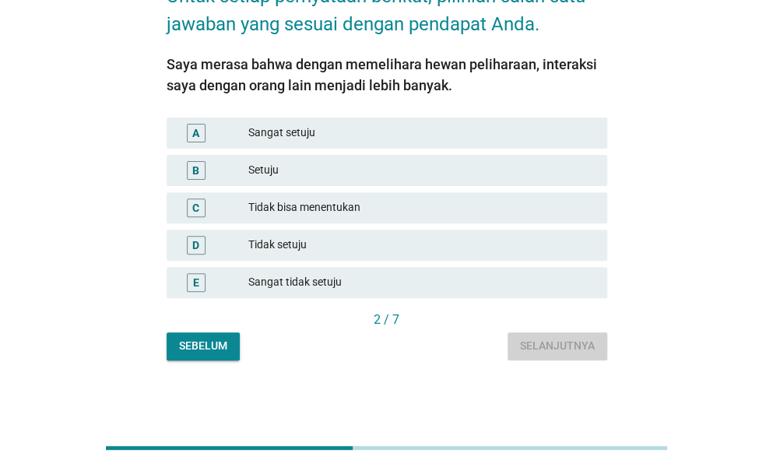
scroll to position [0, 0]
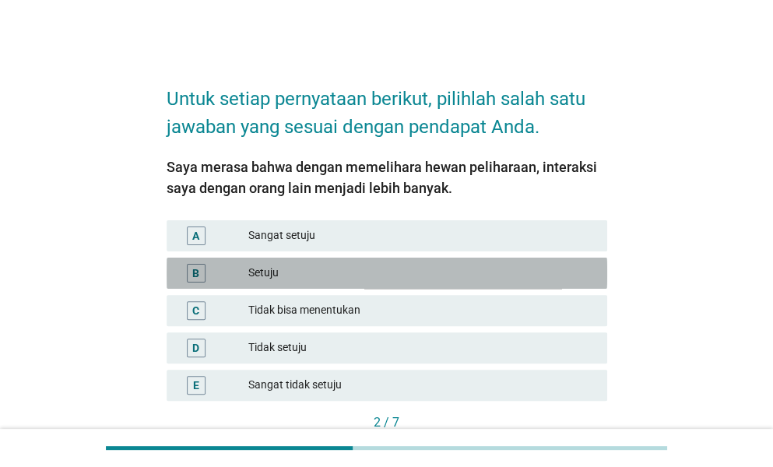
click at [445, 274] on div "Setuju" at bounding box center [421, 273] width 346 height 19
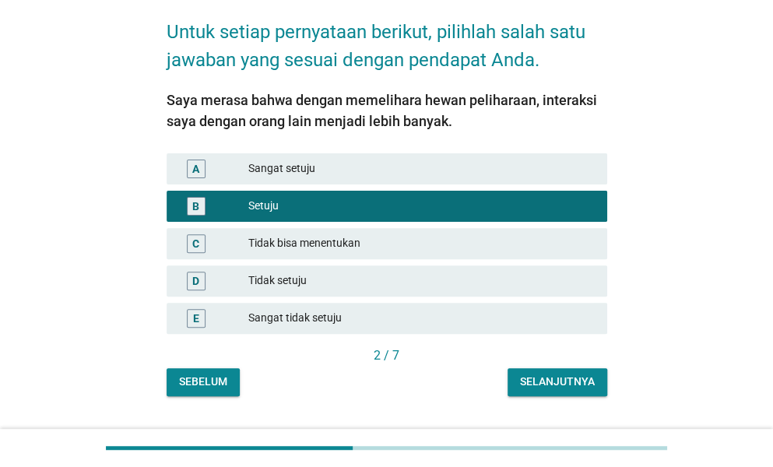
scroll to position [103, 0]
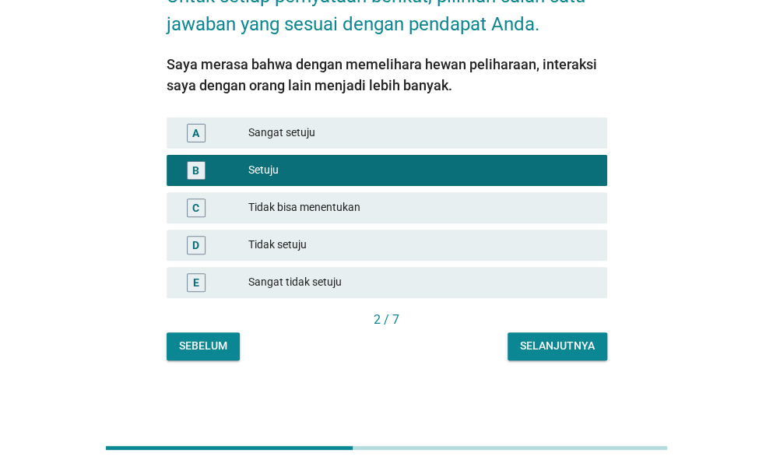
click at [543, 352] on div "Selanjutnya" at bounding box center [557, 346] width 75 height 16
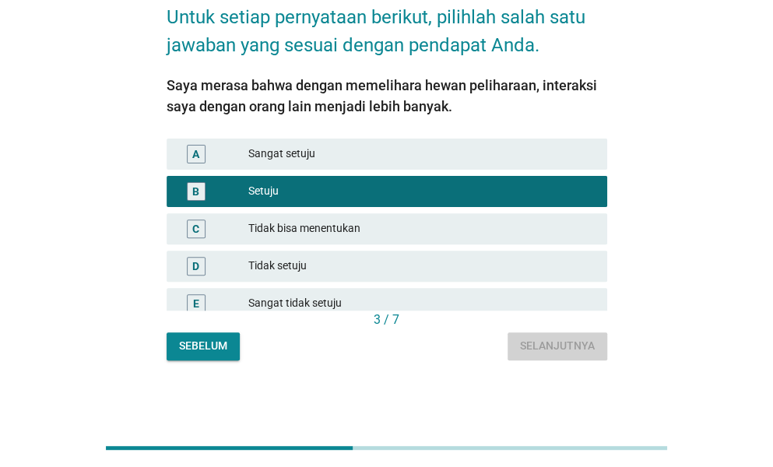
scroll to position [0, 0]
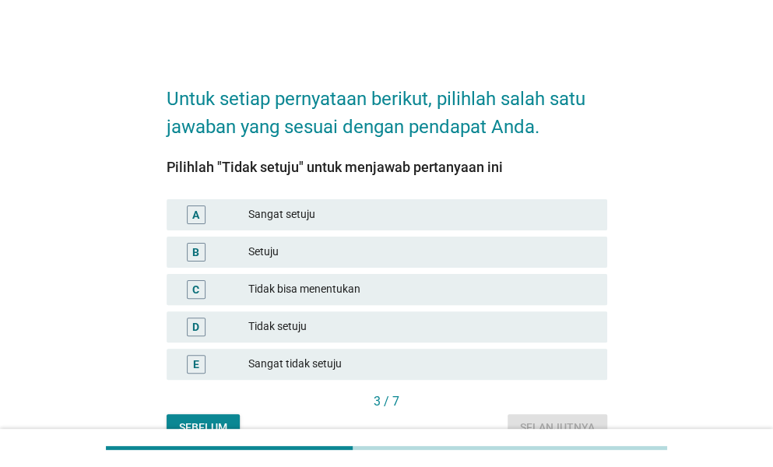
click at [507, 320] on div "Tidak setuju" at bounding box center [421, 327] width 346 height 19
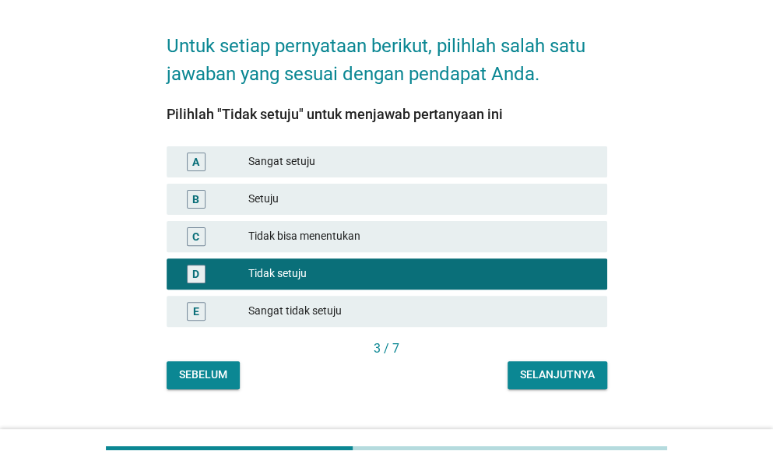
scroll to position [78, 0]
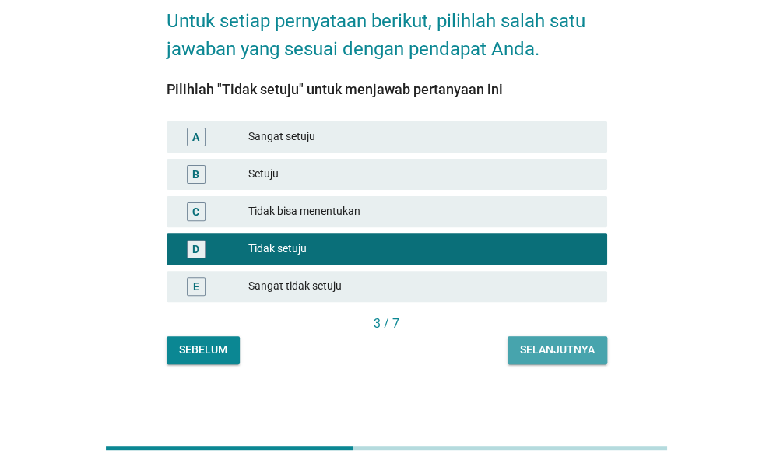
click at [537, 349] on div "Selanjutnya" at bounding box center [557, 350] width 75 height 16
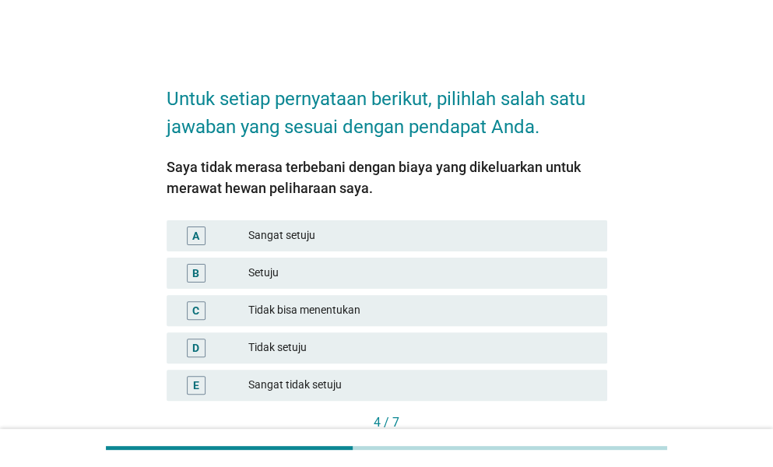
click at [473, 306] on div "Tidak bisa menentukan" at bounding box center [421, 310] width 346 height 19
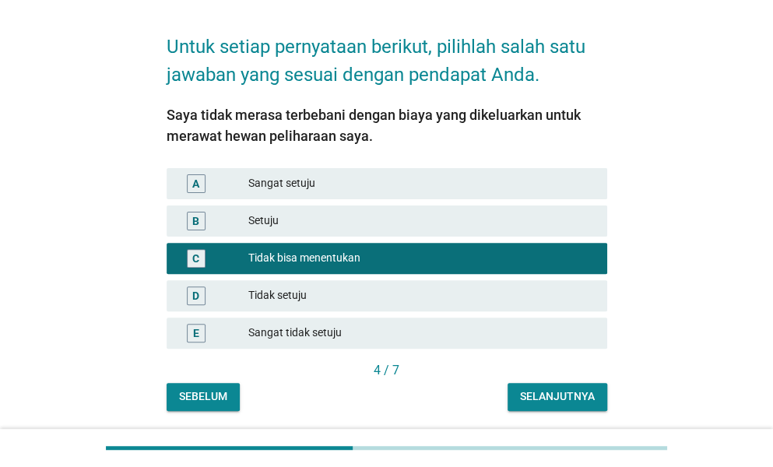
scroll to position [103, 0]
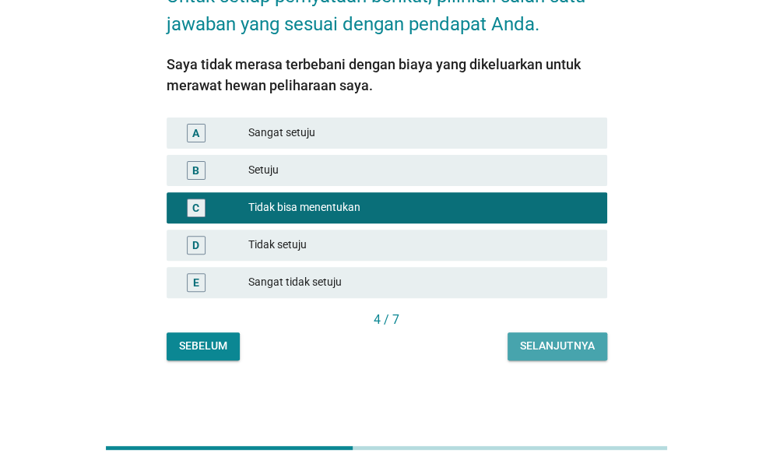
click at [535, 351] on div "Selanjutnya" at bounding box center [557, 346] width 75 height 16
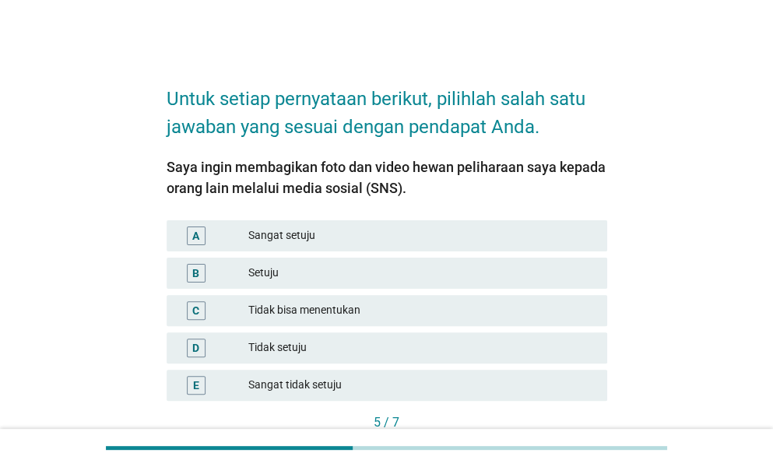
click at [456, 269] on div "Setuju" at bounding box center [421, 273] width 346 height 19
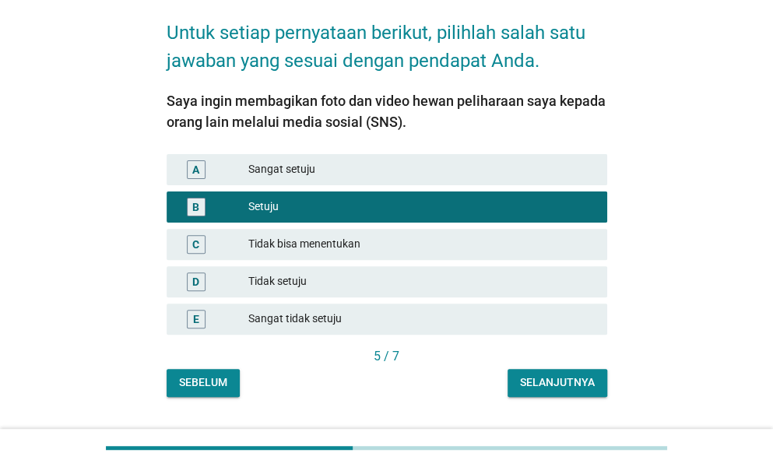
scroll to position [103, 0]
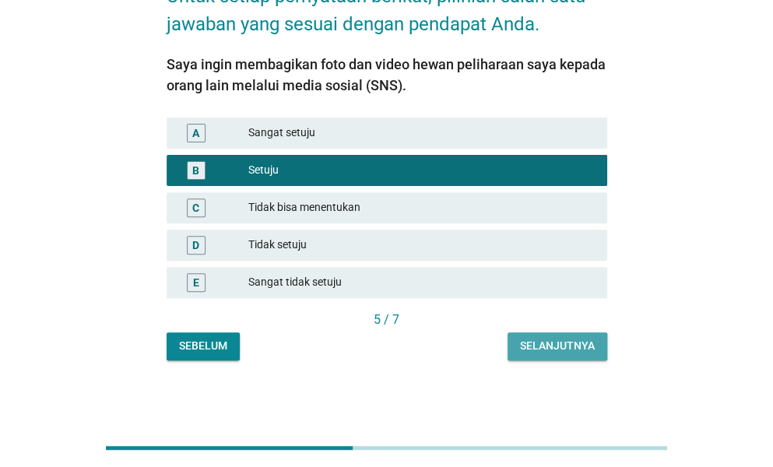
click at [567, 346] on div "Selanjutnya" at bounding box center [557, 346] width 75 height 16
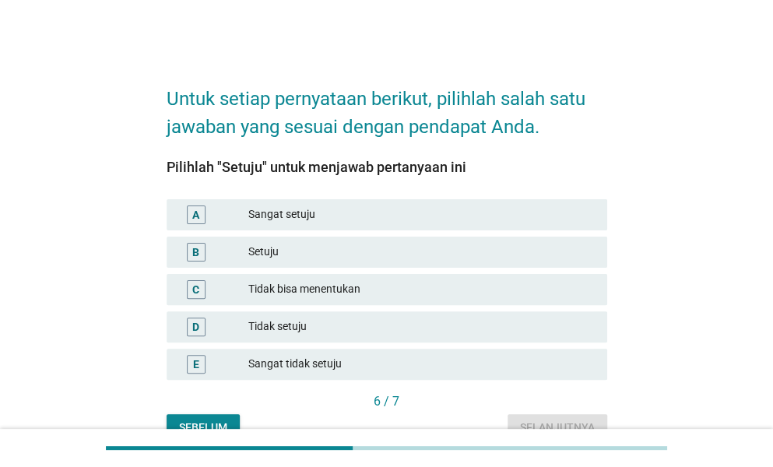
click at [429, 241] on div "B Setuju" at bounding box center [387, 252] width 440 height 31
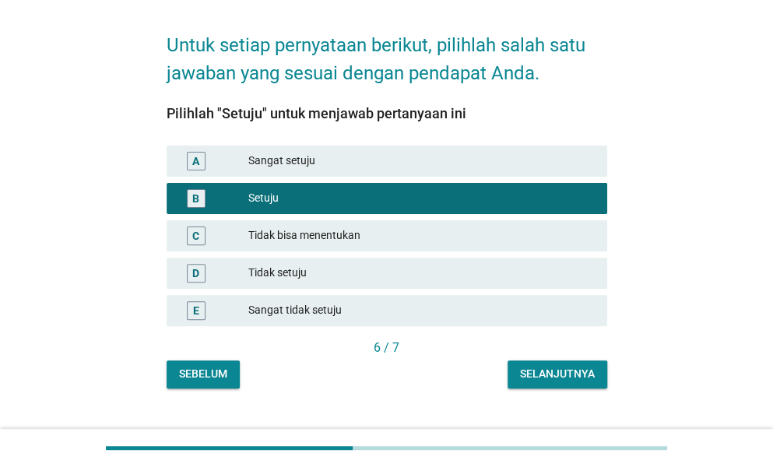
scroll to position [78, 0]
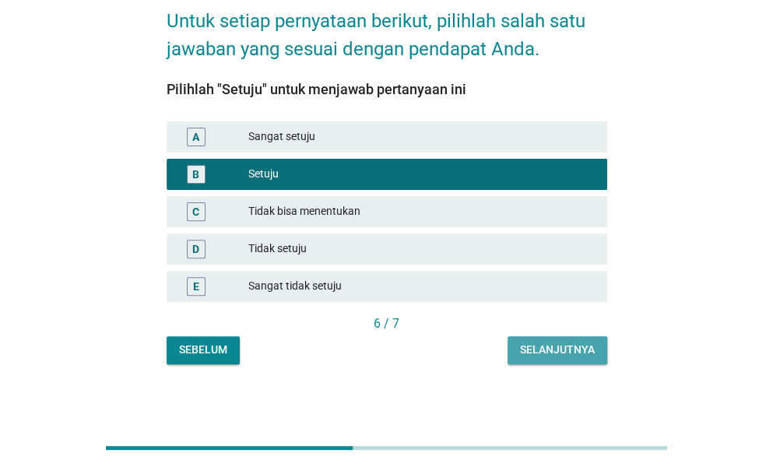
click at [547, 352] on div "Selanjutnya" at bounding box center [557, 350] width 75 height 16
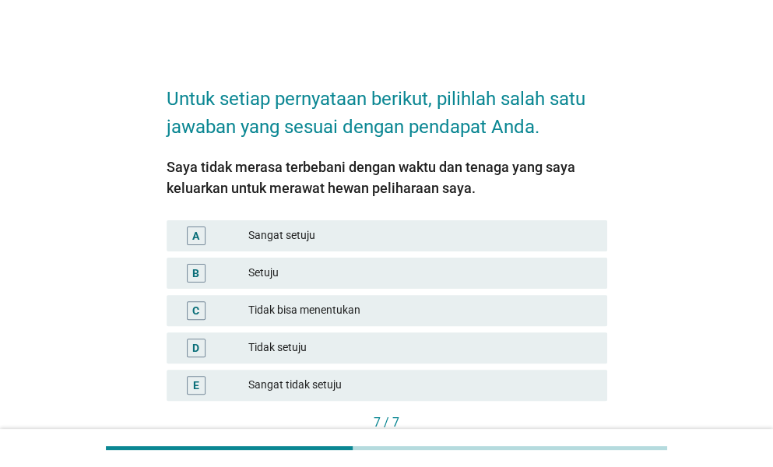
click at [462, 269] on div "Setuju" at bounding box center [421, 273] width 346 height 19
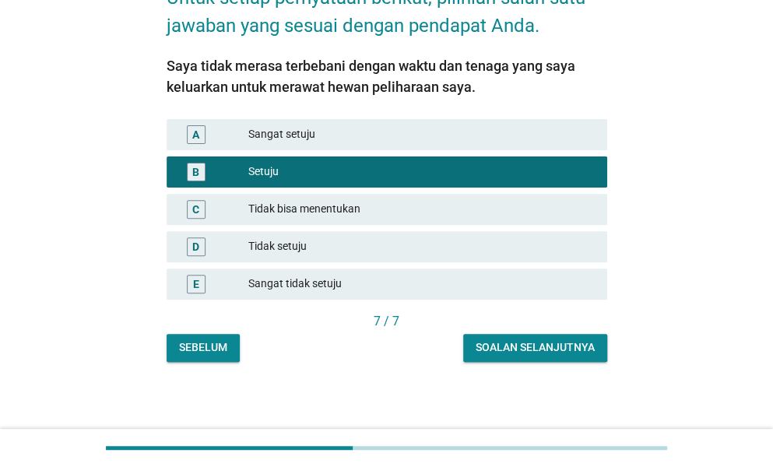
scroll to position [103, 0]
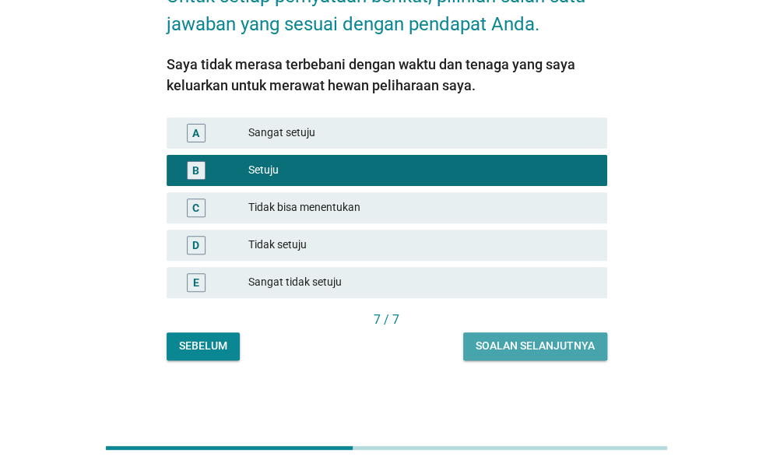
click at [515, 342] on div "Soalan selanjutnya" at bounding box center [535, 346] width 119 height 16
